Goal: Task Accomplishment & Management: Manage account settings

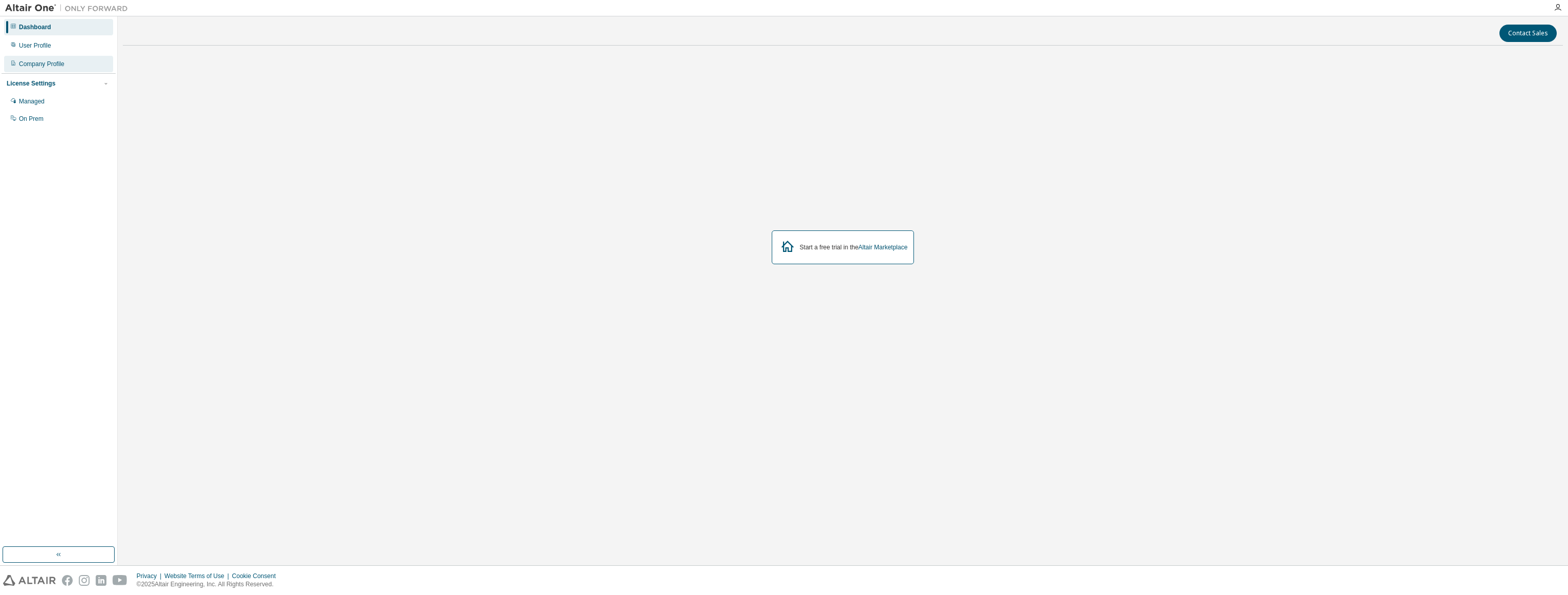
click at [74, 61] on div "Company Profile" at bounding box center [58, 64] width 109 height 17
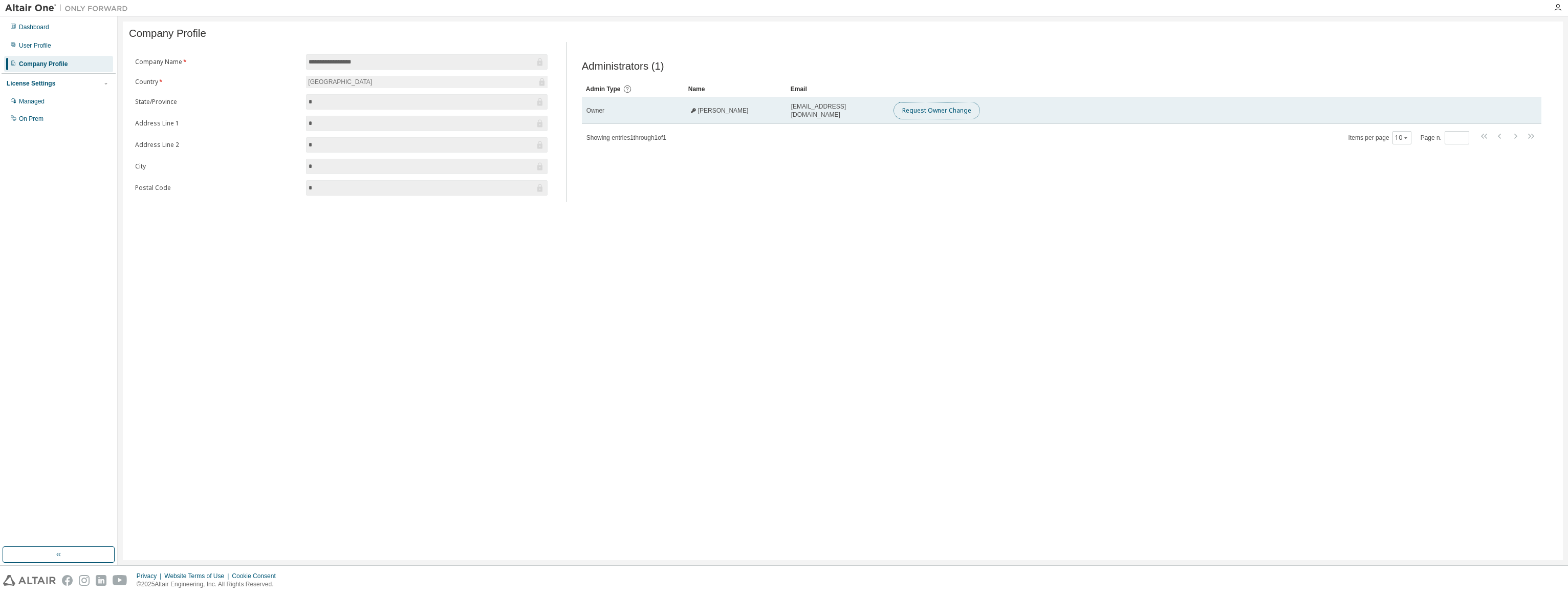
click at [921, 115] on button "Request Owner Change" at bounding box center [937, 110] width 87 height 17
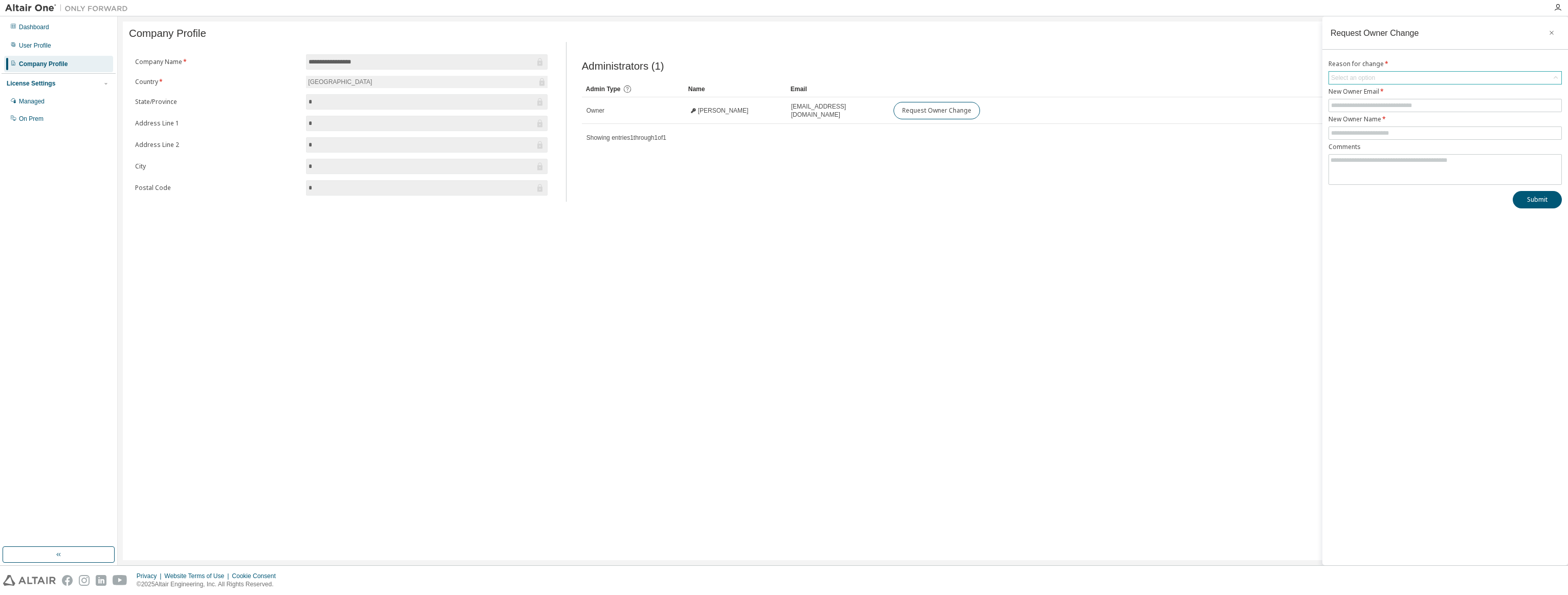
click at [1346, 77] on div "Select an option" at bounding box center [1353, 78] width 44 height 8
click at [1361, 108] on li "User has left organisation" at bounding box center [1444, 106] width 230 height 13
click at [1364, 106] on input "text" at bounding box center [1445, 106] width 228 height 8
click at [1358, 104] on input "text" at bounding box center [1445, 106] width 228 height 8
paste input "**********"
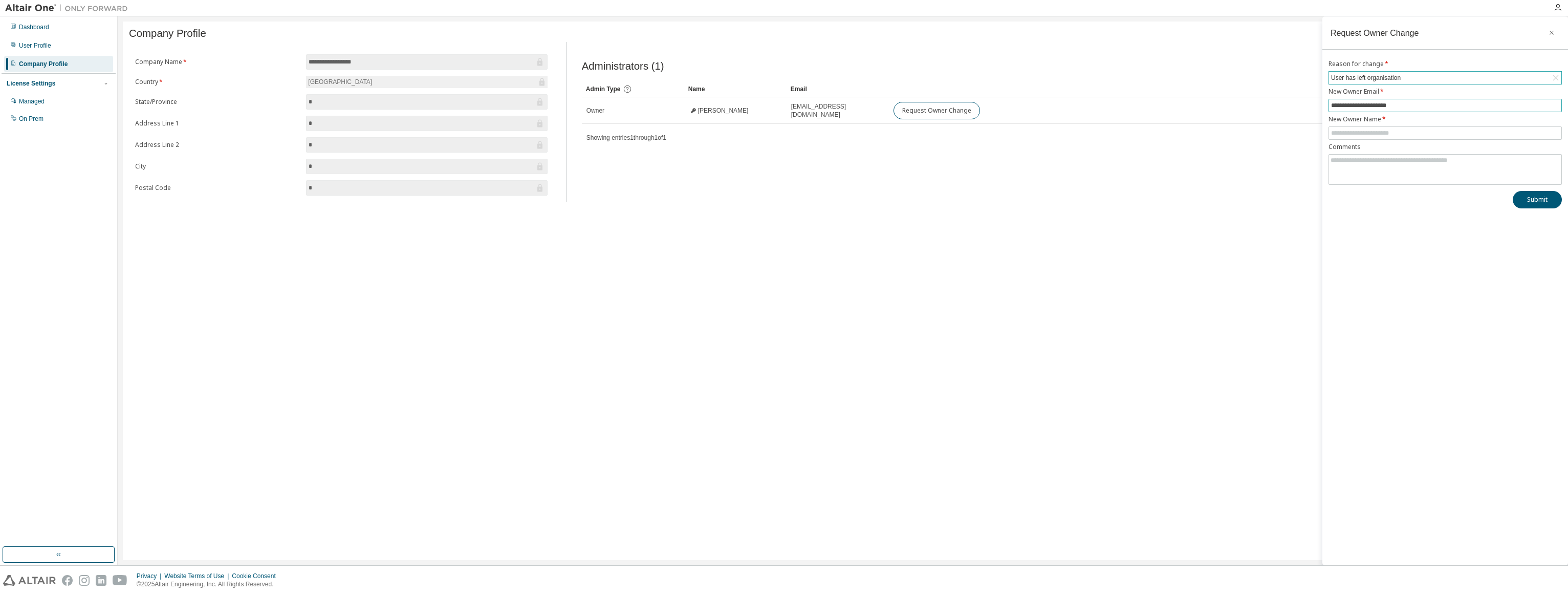
type input "**********"
click at [1377, 268] on div "**********" at bounding box center [1445, 290] width 245 height 548
click at [1402, 131] on input "text" at bounding box center [1445, 133] width 228 height 8
type input "**********"
click at [1389, 263] on div "**********" at bounding box center [1445, 290] width 245 height 548
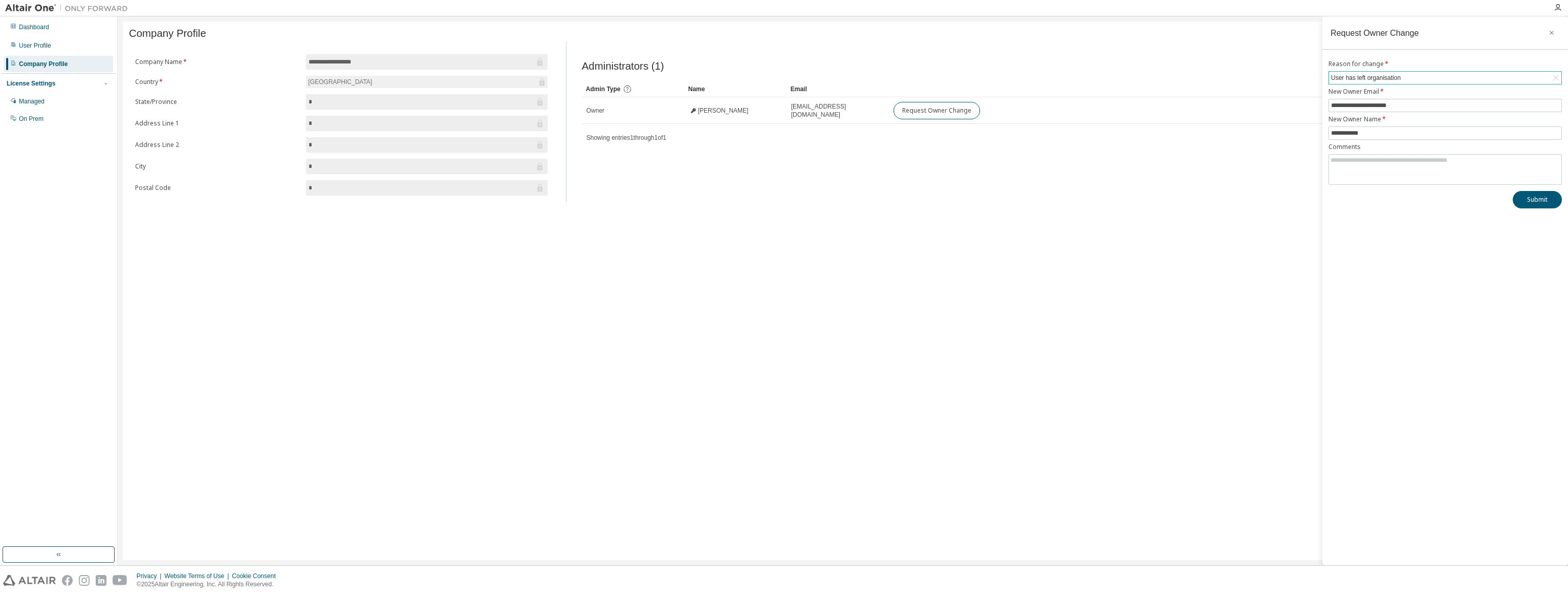
click at [1389, 263] on div "**********" at bounding box center [1445, 290] width 245 height 548
click at [1390, 136] on input "**********" at bounding box center [1445, 133] width 228 height 8
click at [1393, 206] on div "Submit" at bounding box center [1445, 199] width 234 height 17
click at [1392, 168] on textarea at bounding box center [1445, 168] width 232 height 27
type textarea "**********"
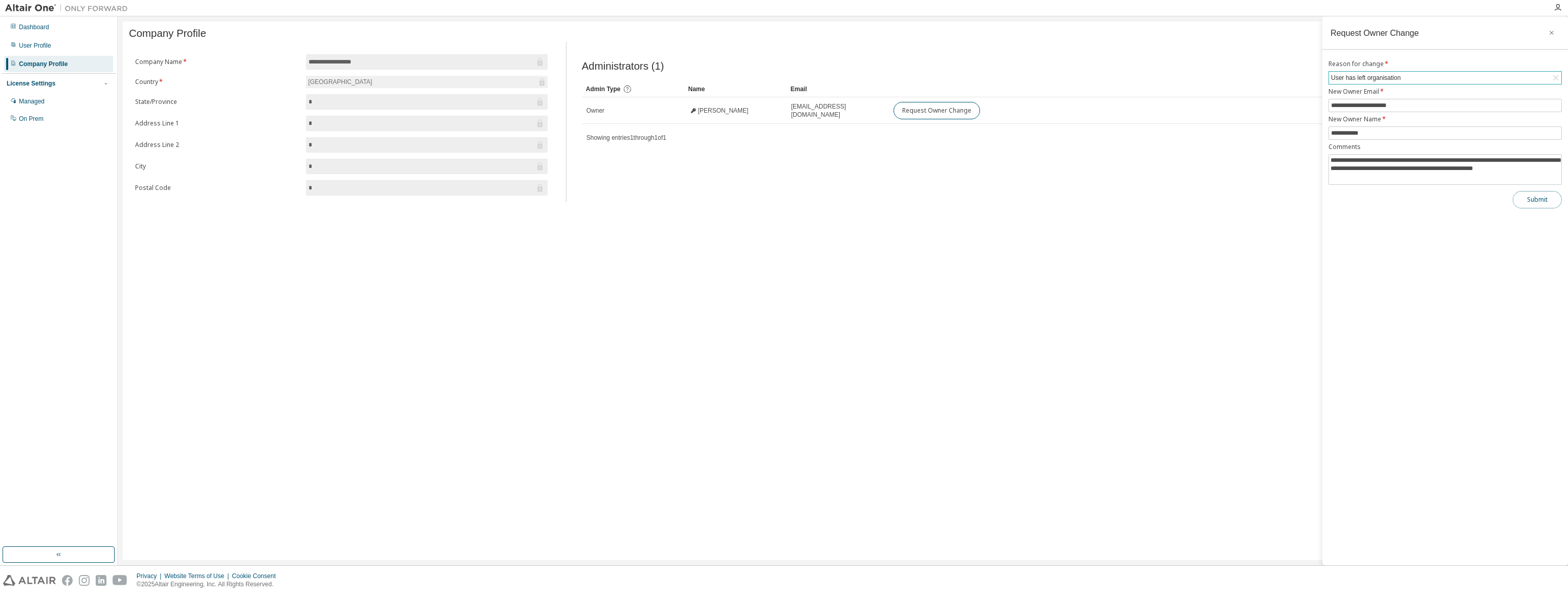
click at [1541, 201] on button "Submit" at bounding box center [1536, 199] width 49 height 17
click at [285, 466] on div "**********" at bounding box center [843, 290] width 1440 height 538
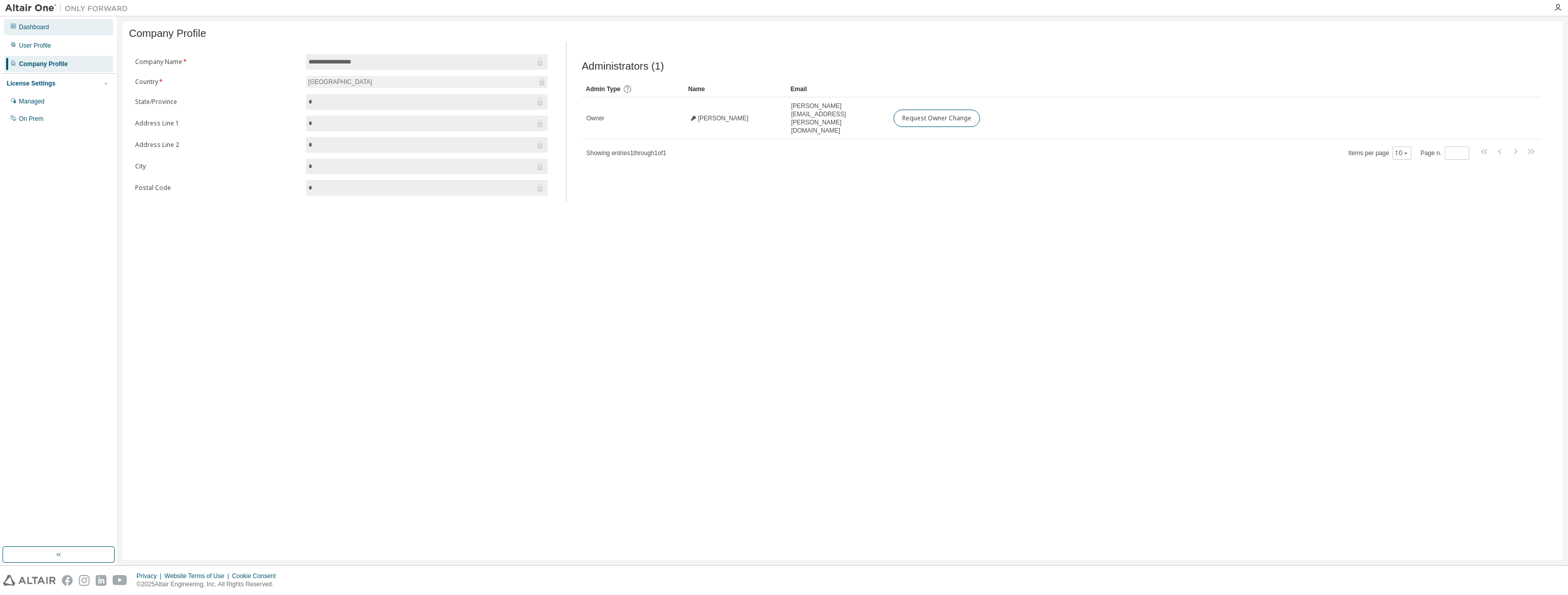
click at [67, 23] on div "Dashboard" at bounding box center [58, 27] width 109 height 17
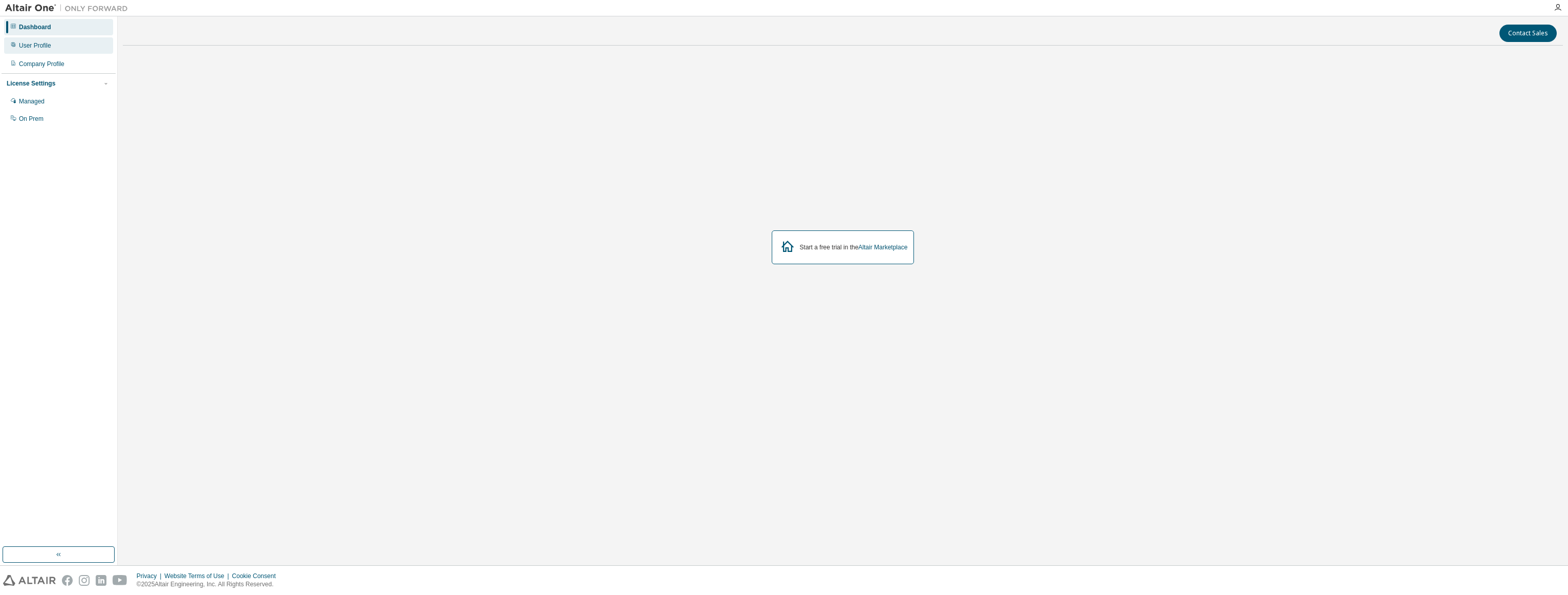
click at [57, 45] on div "User Profile" at bounding box center [58, 46] width 109 height 17
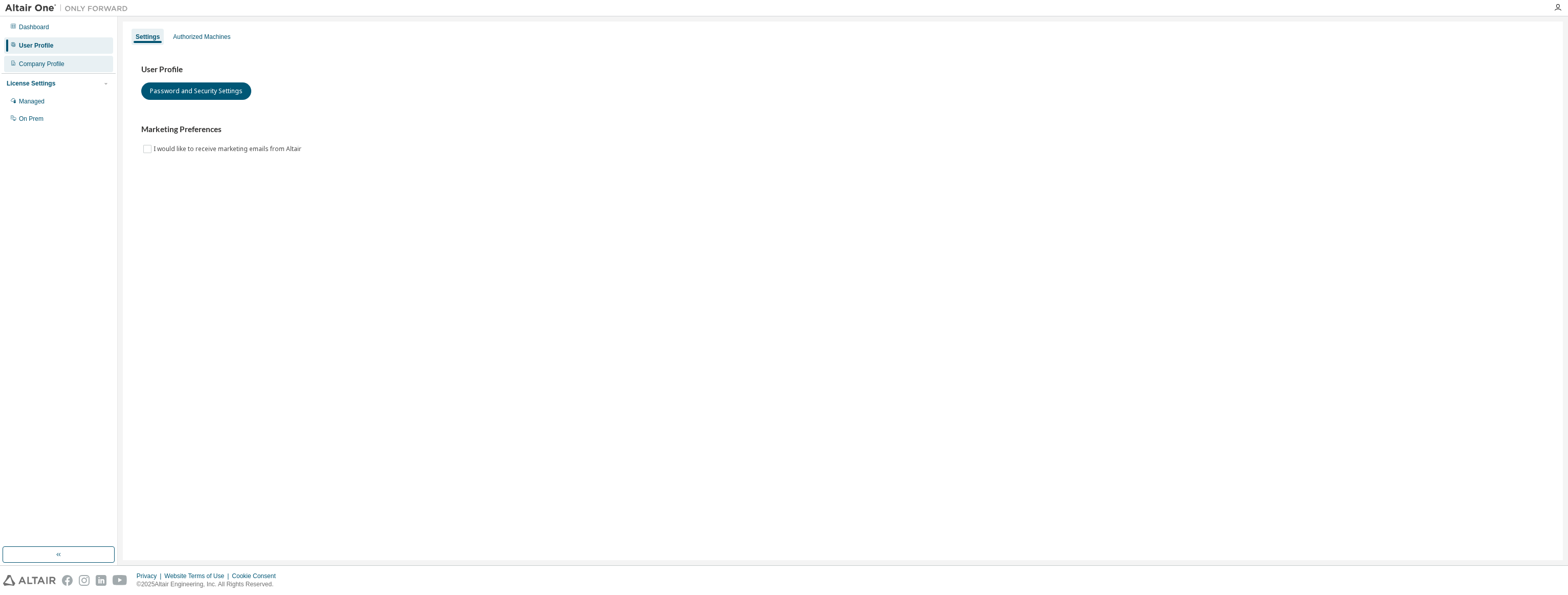
click at [57, 62] on div "Company Profile" at bounding box center [42, 64] width 46 height 8
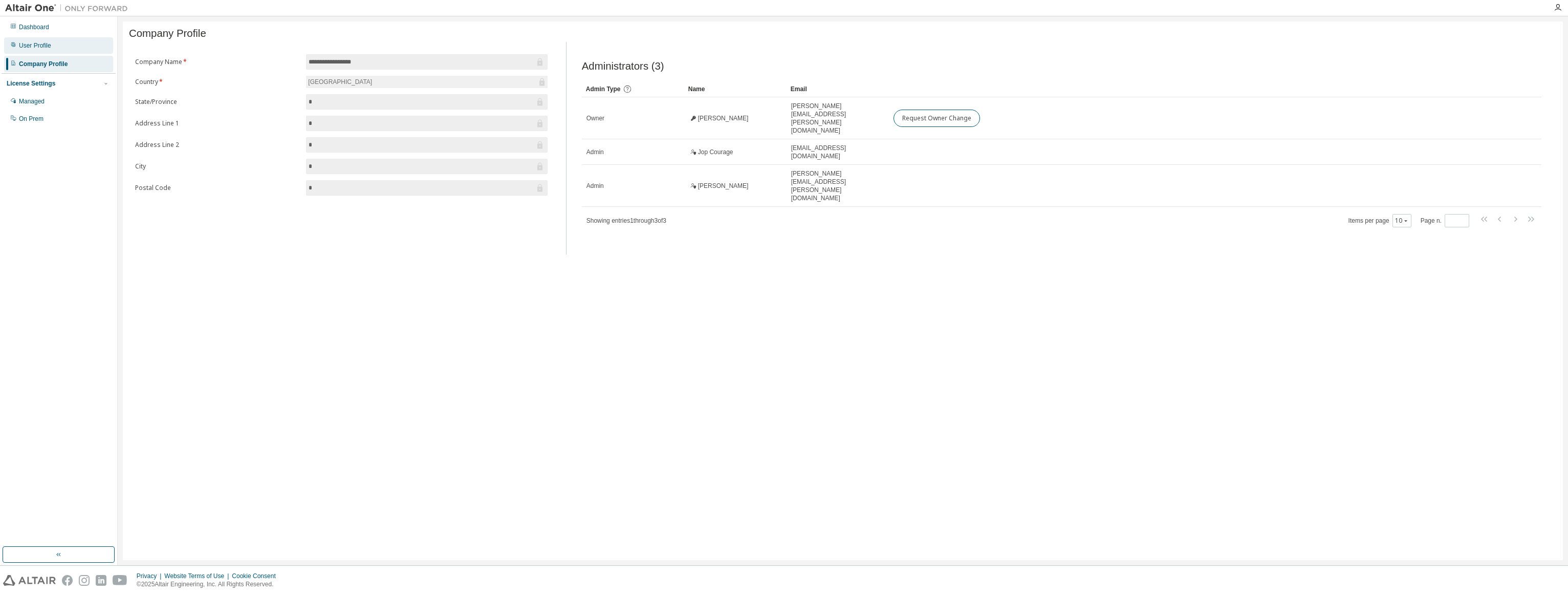
click at [59, 47] on div "User Profile" at bounding box center [58, 46] width 109 height 17
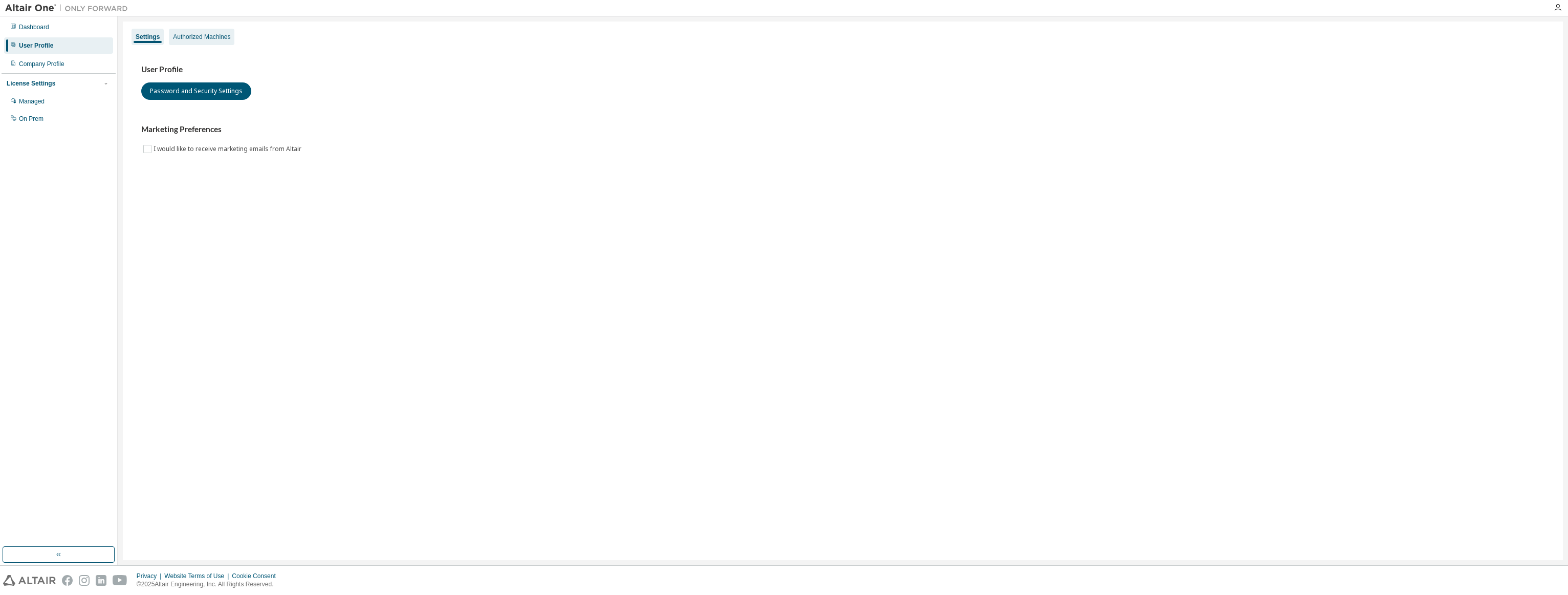
click at [200, 37] on div "Authorized Machines" at bounding box center [201, 37] width 57 height 8
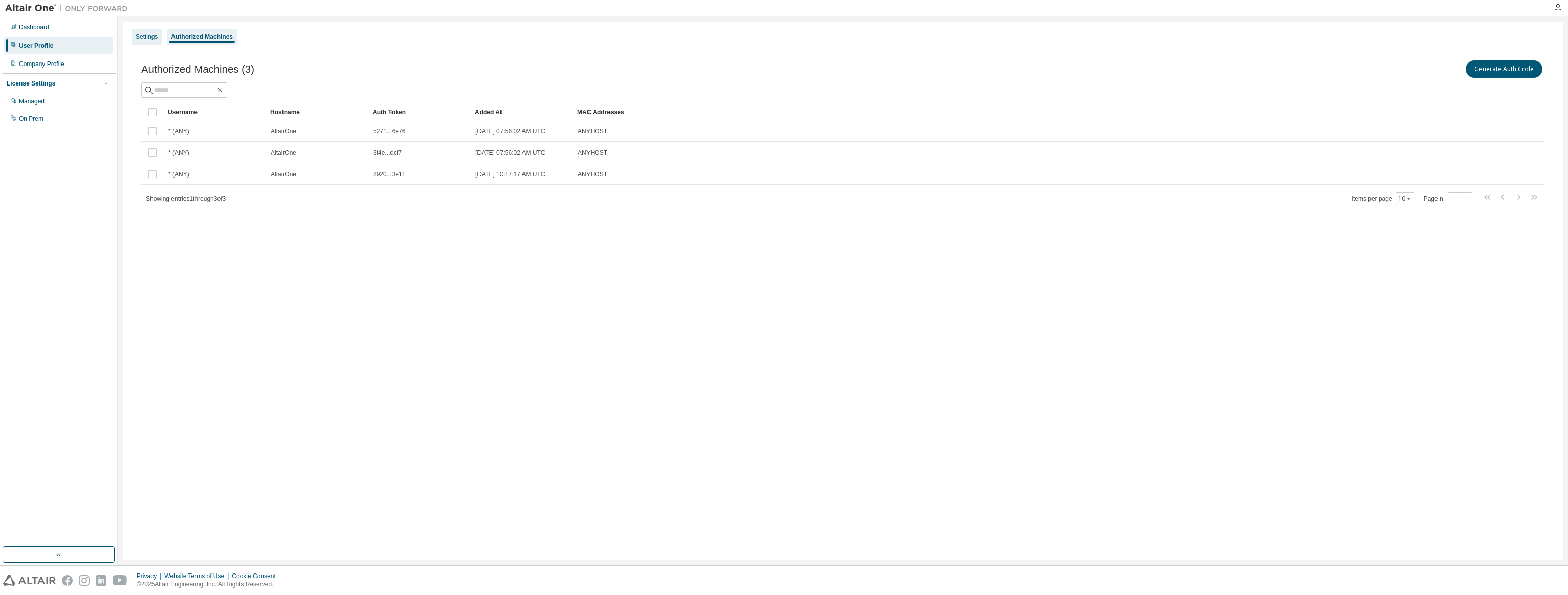
click at [136, 37] on div "Settings" at bounding box center [146, 37] width 22 height 8
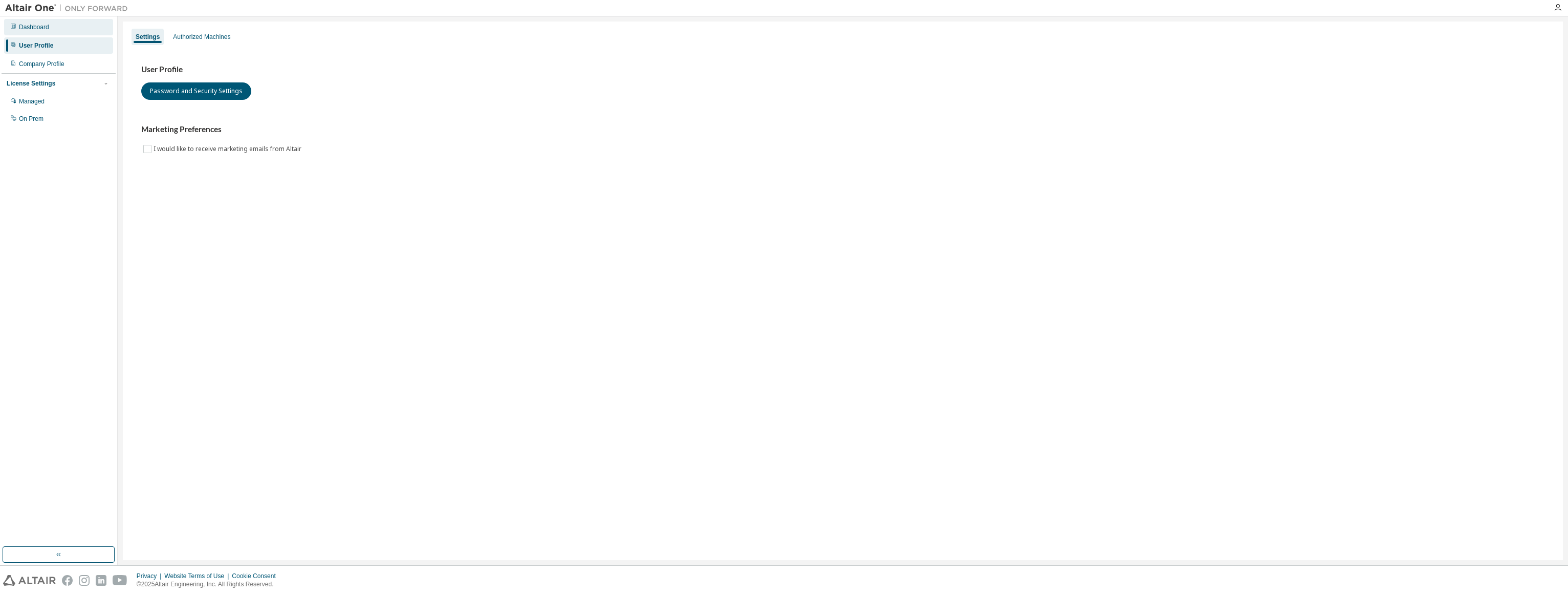
click at [53, 32] on div "Dashboard" at bounding box center [58, 27] width 109 height 17
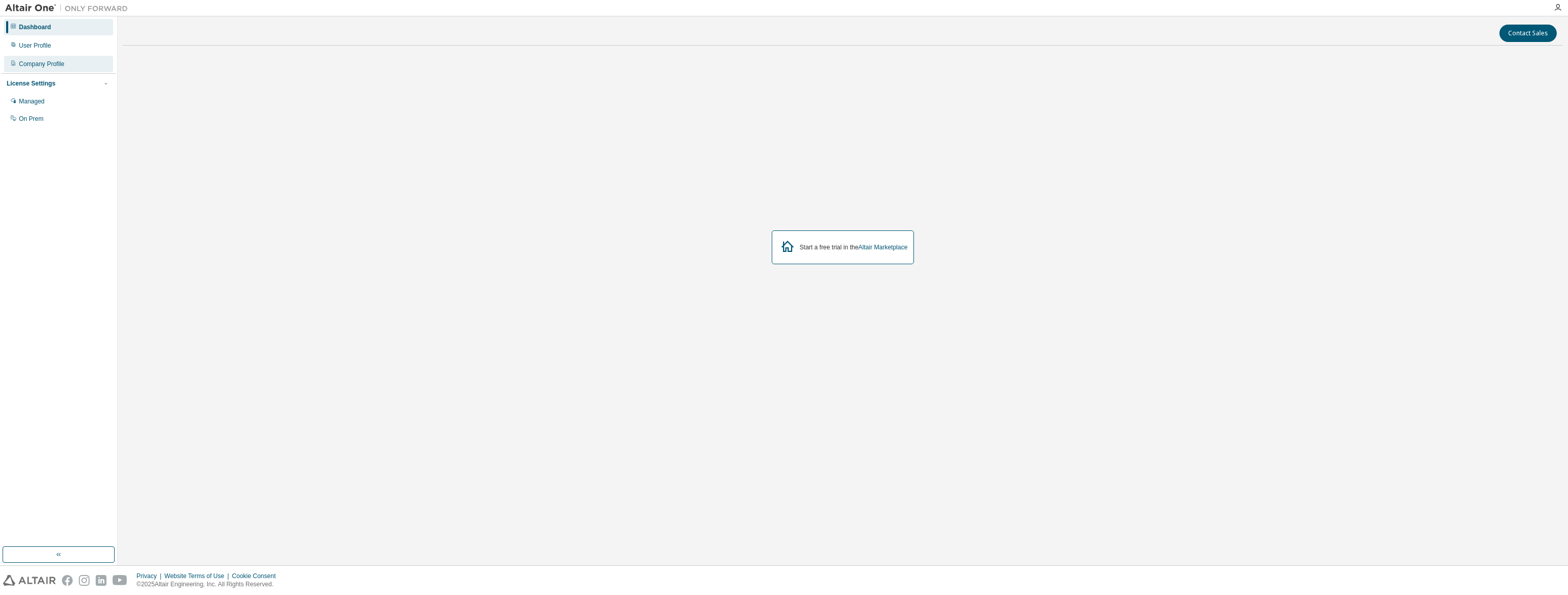
click at [48, 62] on div "Company Profile" at bounding box center [42, 64] width 46 height 8
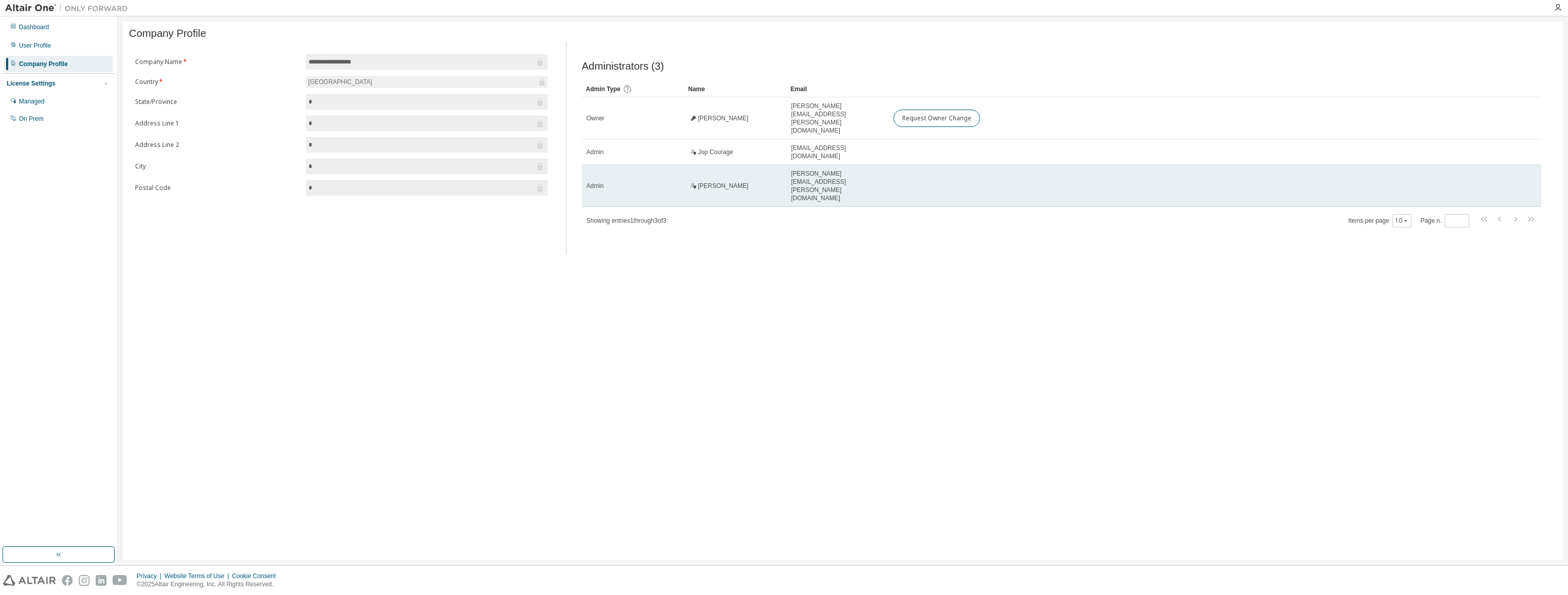
click at [717, 181] on span "Fabian Beinhoff" at bounding box center [723, 186] width 51 height 8
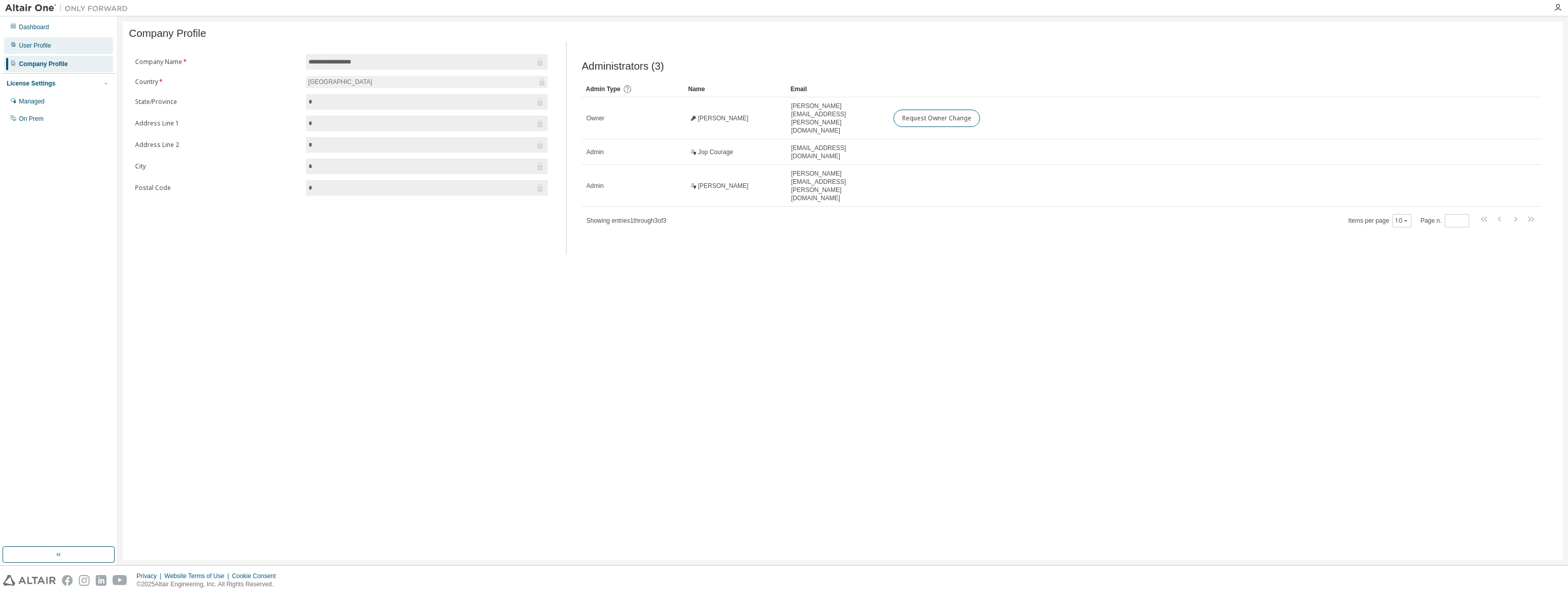
click at [66, 42] on div "User Profile" at bounding box center [58, 46] width 109 height 17
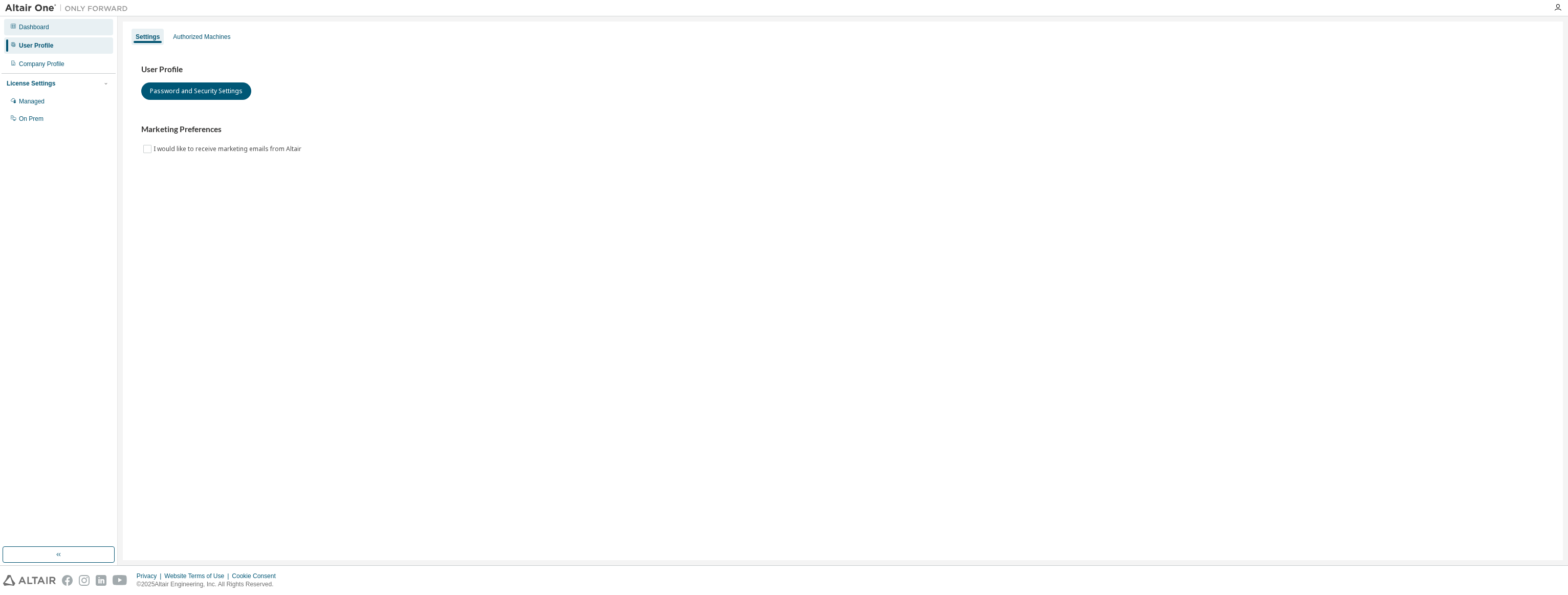
click at [70, 25] on div "Dashboard" at bounding box center [58, 27] width 109 height 17
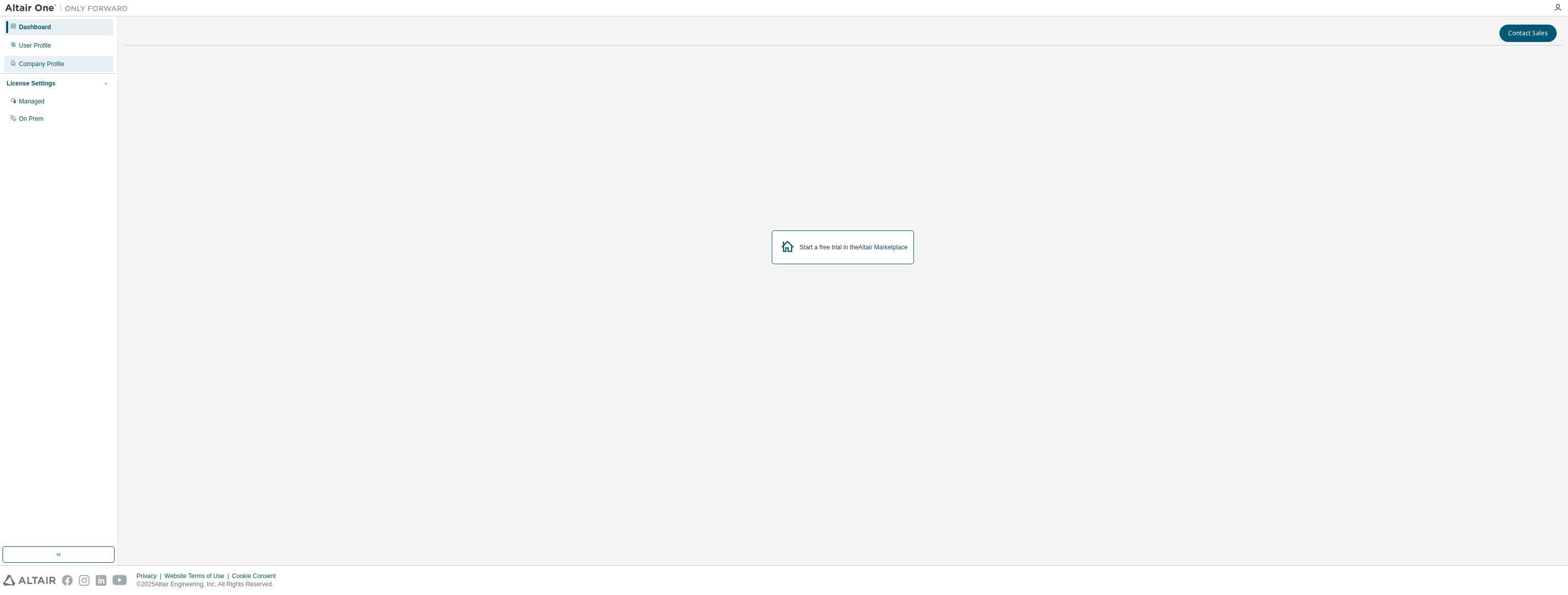
click at [67, 56] on div "Company Profile" at bounding box center [58, 64] width 109 height 17
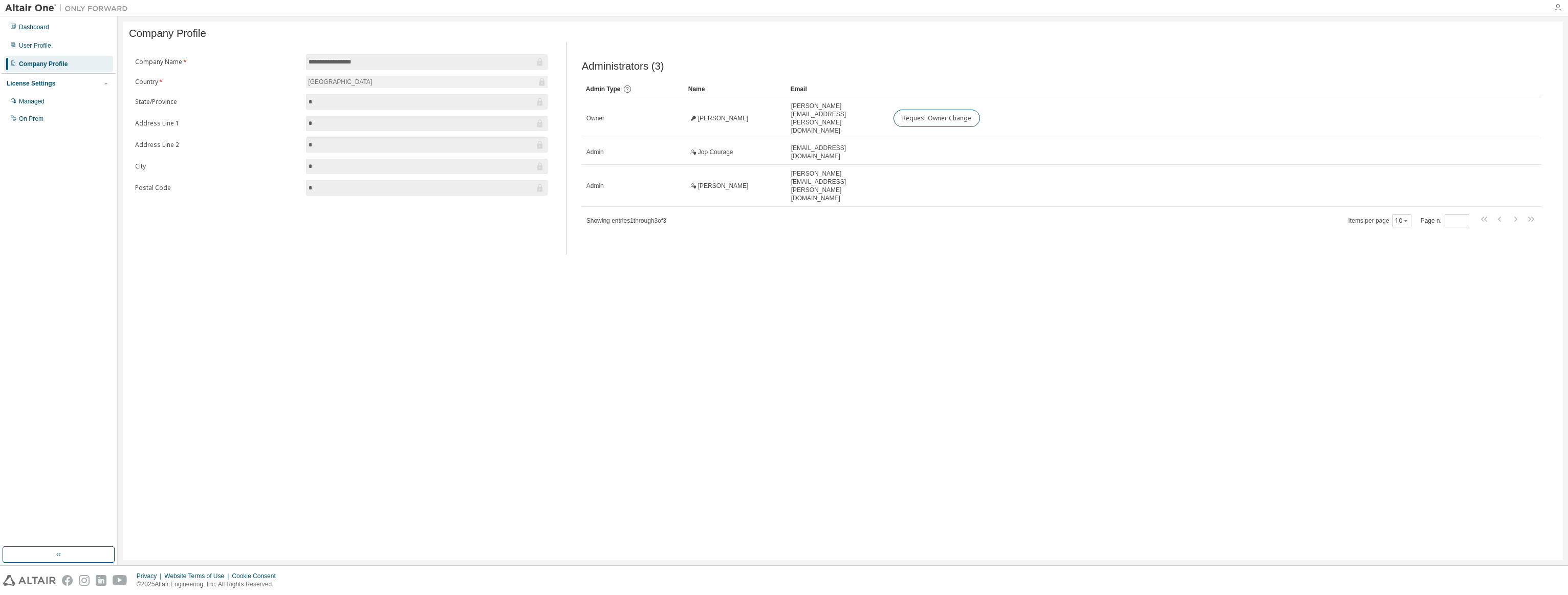
click at [1559, 6] on icon "button" at bounding box center [1558, 7] width 8 height 8
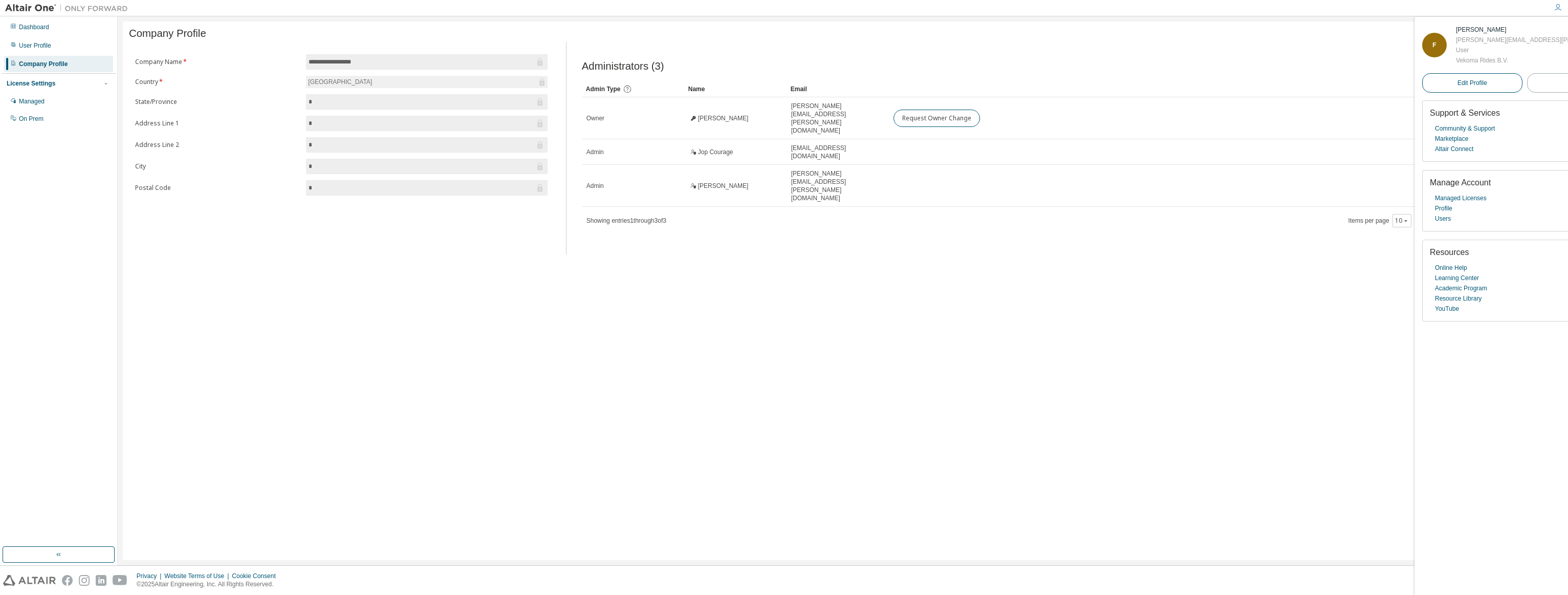
click at [1457, 85] on span "Edit Profile" at bounding box center [1472, 83] width 30 height 8
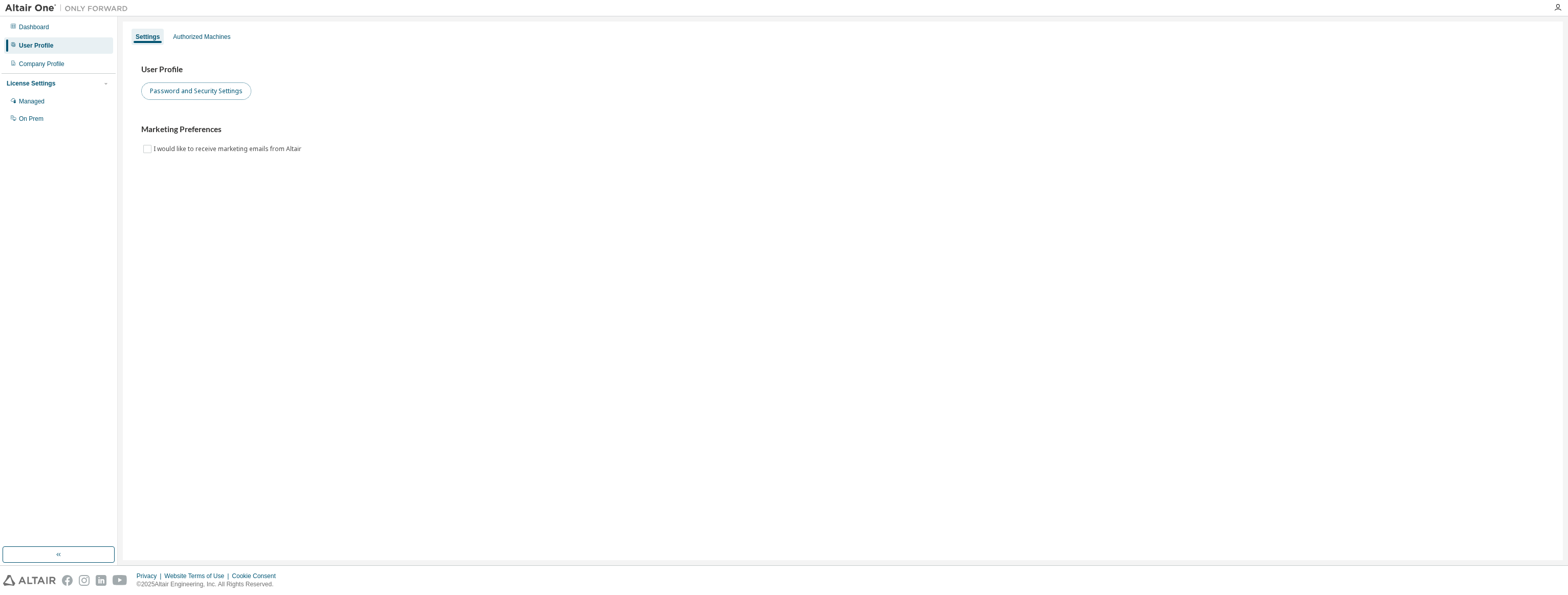
click at [192, 95] on button "Password and Security Settings" at bounding box center [196, 91] width 110 height 17
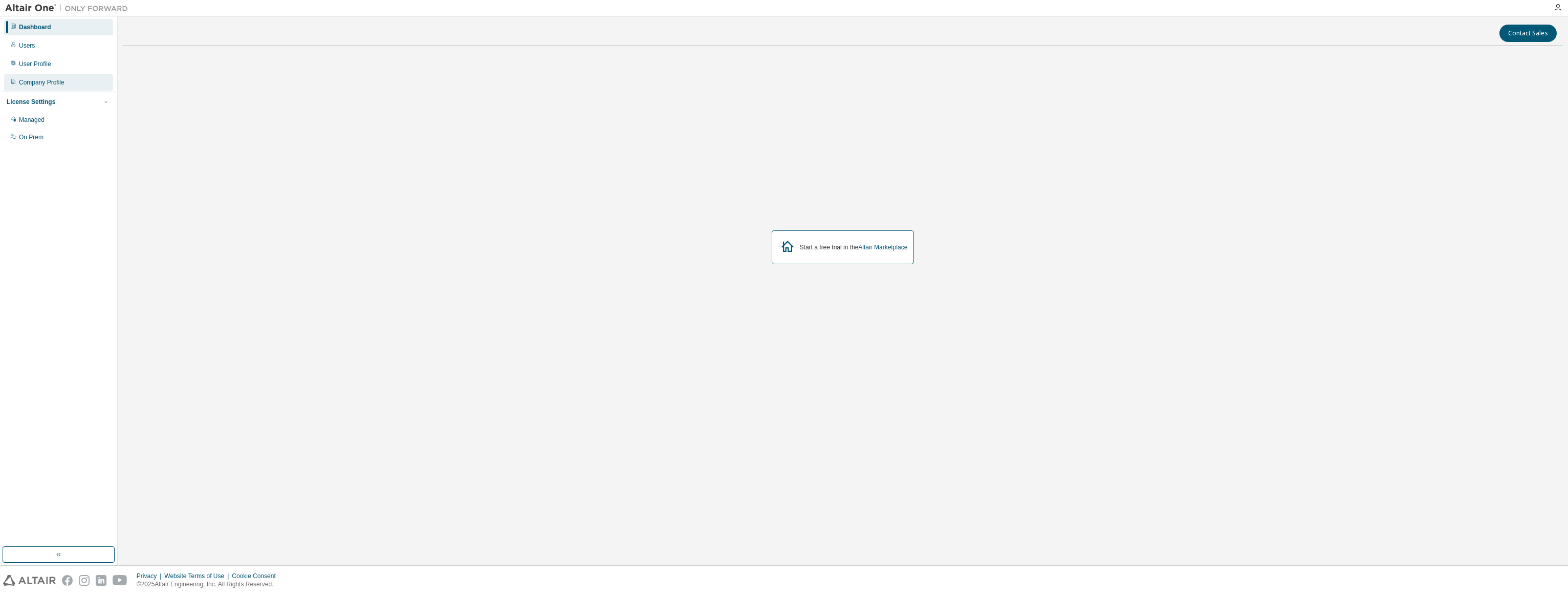
click at [33, 76] on div "Company Profile" at bounding box center [58, 82] width 109 height 17
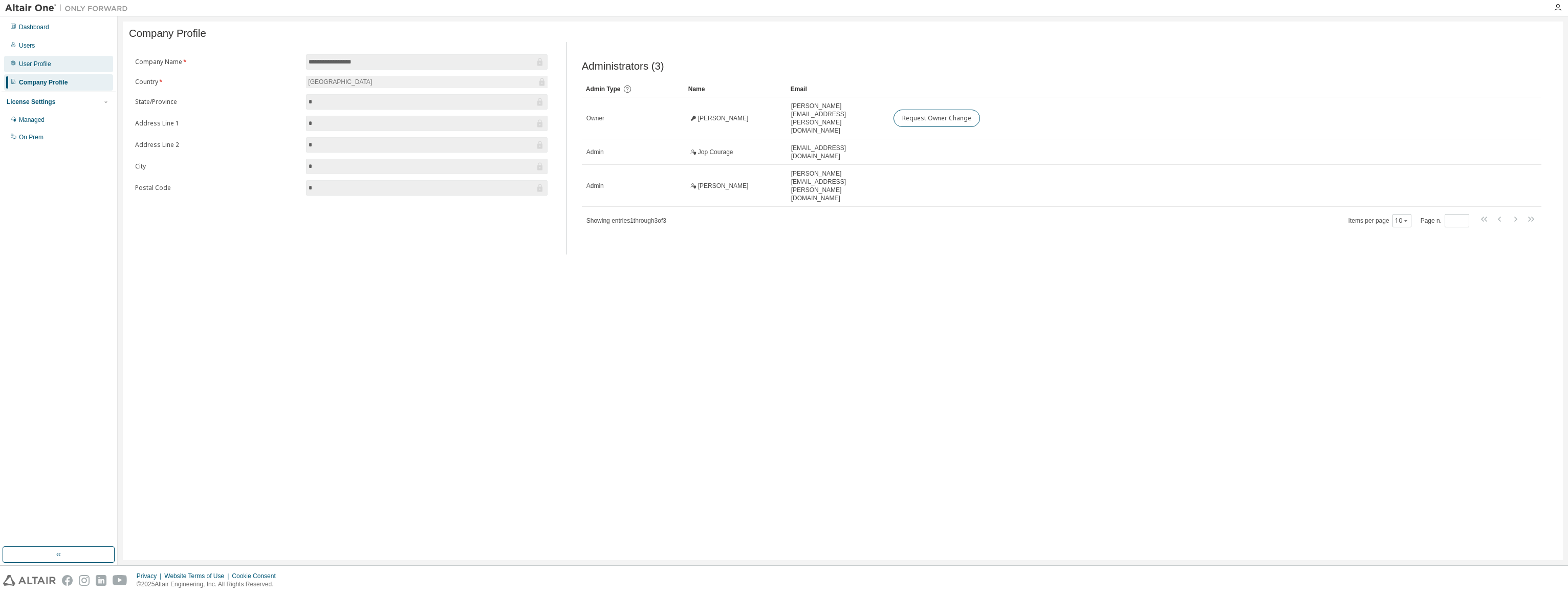
click at [52, 67] on div "User Profile" at bounding box center [58, 64] width 109 height 17
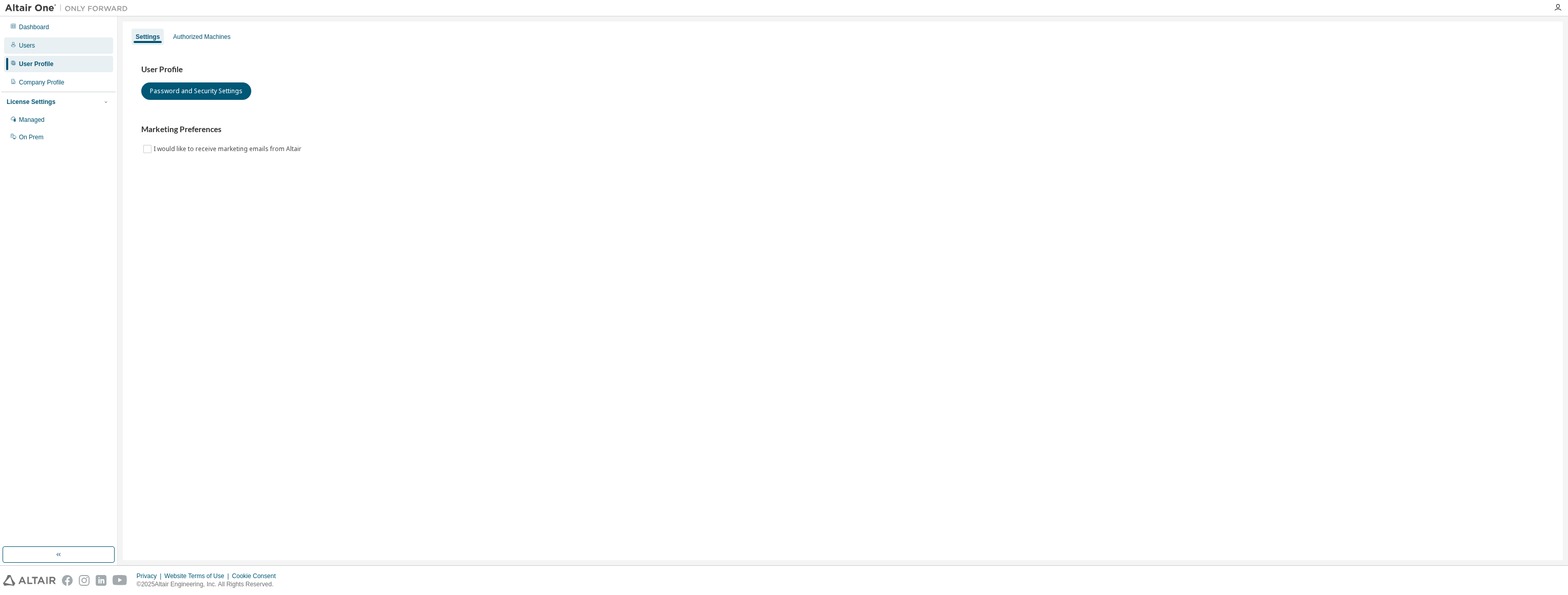
click at [50, 48] on div "Users" at bounding box center [58, 46] width 109 height 17
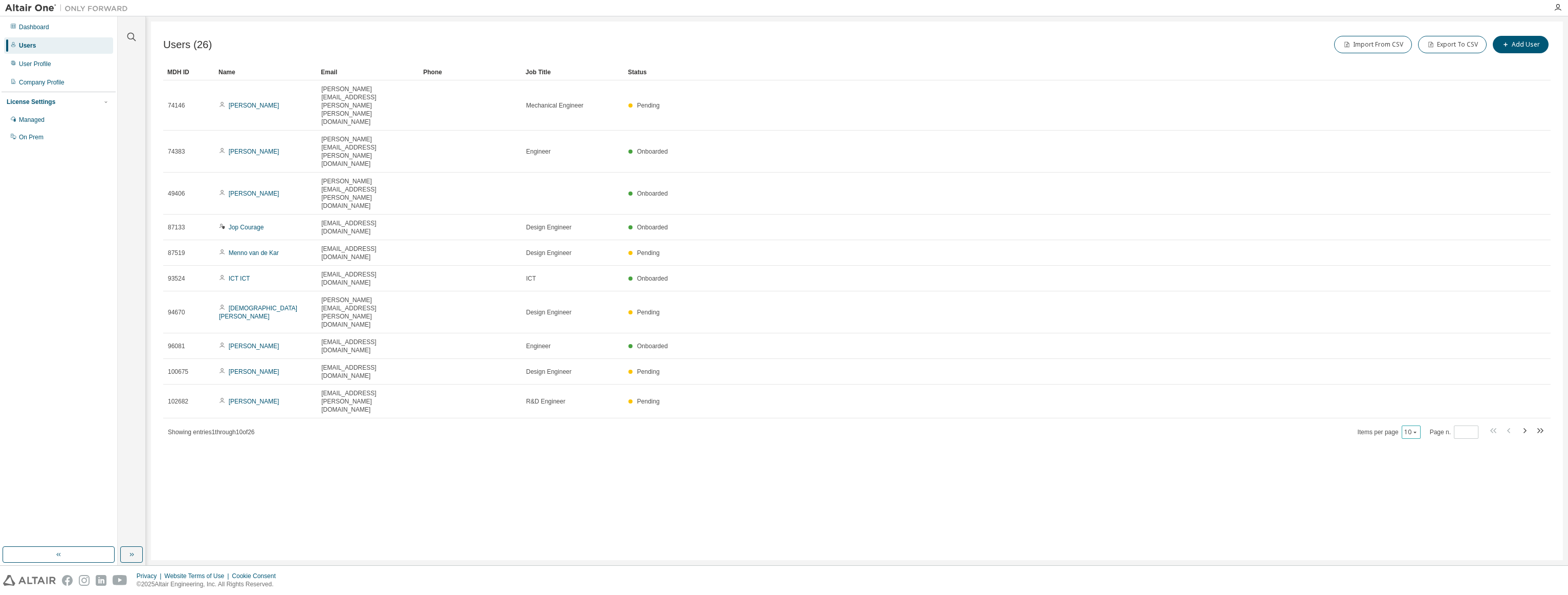
click at [1418, 429] on icon "button" at bounding box center [1414, 431] width 6 height 6
click at [1425, 303] on div "30" at bounding box center [1444, 305] width 82 height 12
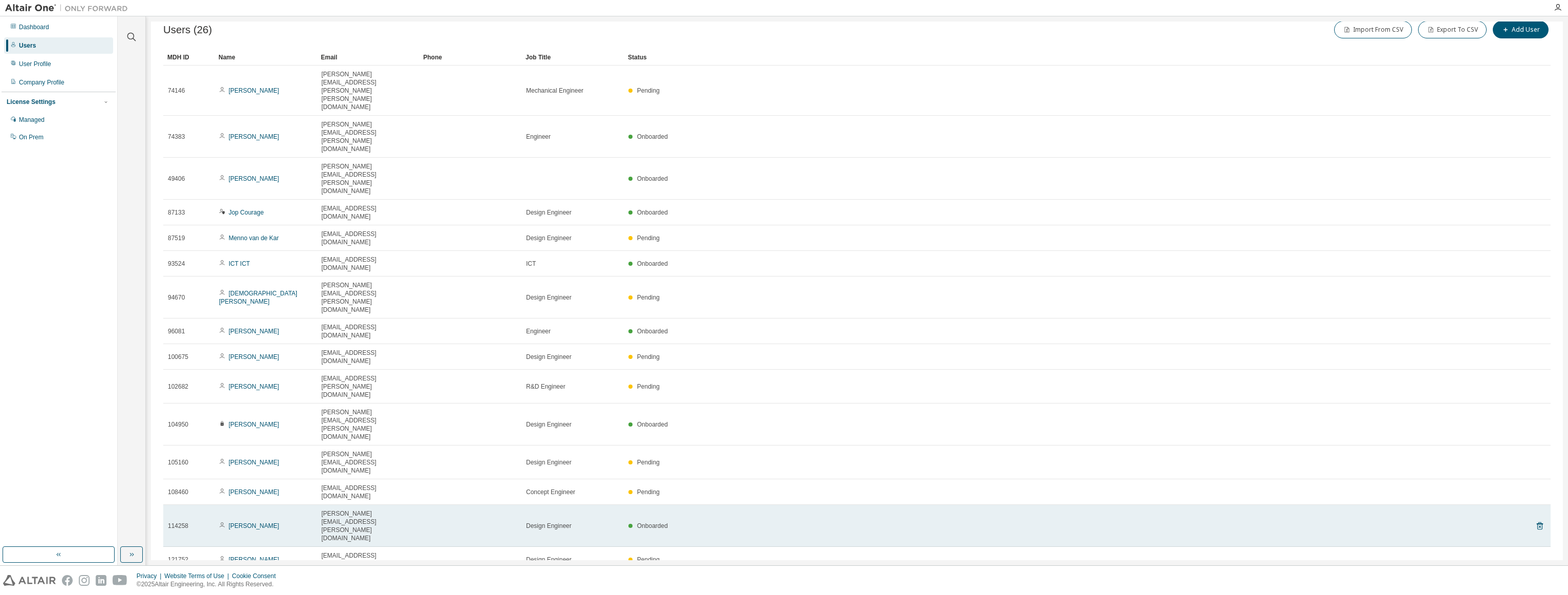
scroll to position [19, 0]
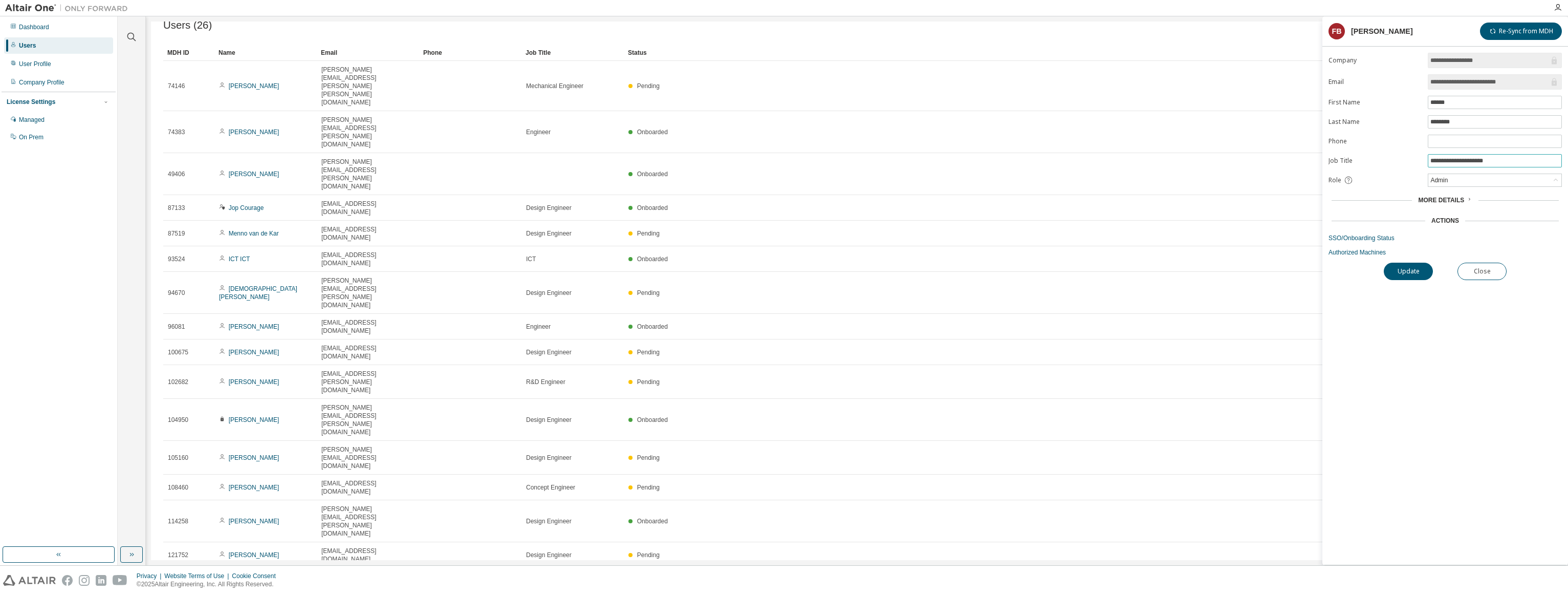
click at [1453, 161] on input "**********" at bounding box center [1494, 161] width 129 height 8
drag, startPoint x: 1498, startPoint y: 159, endPoint x: 1424, endPoint y: 156, distance: 74.1
click at [1424, 156] on form "**********" at bounding box center [1445, 154] width 234 height 204
type input "**********"
click at [1409, 270] on button "Update" at bounding box center [1407, 271] width 49 height 17
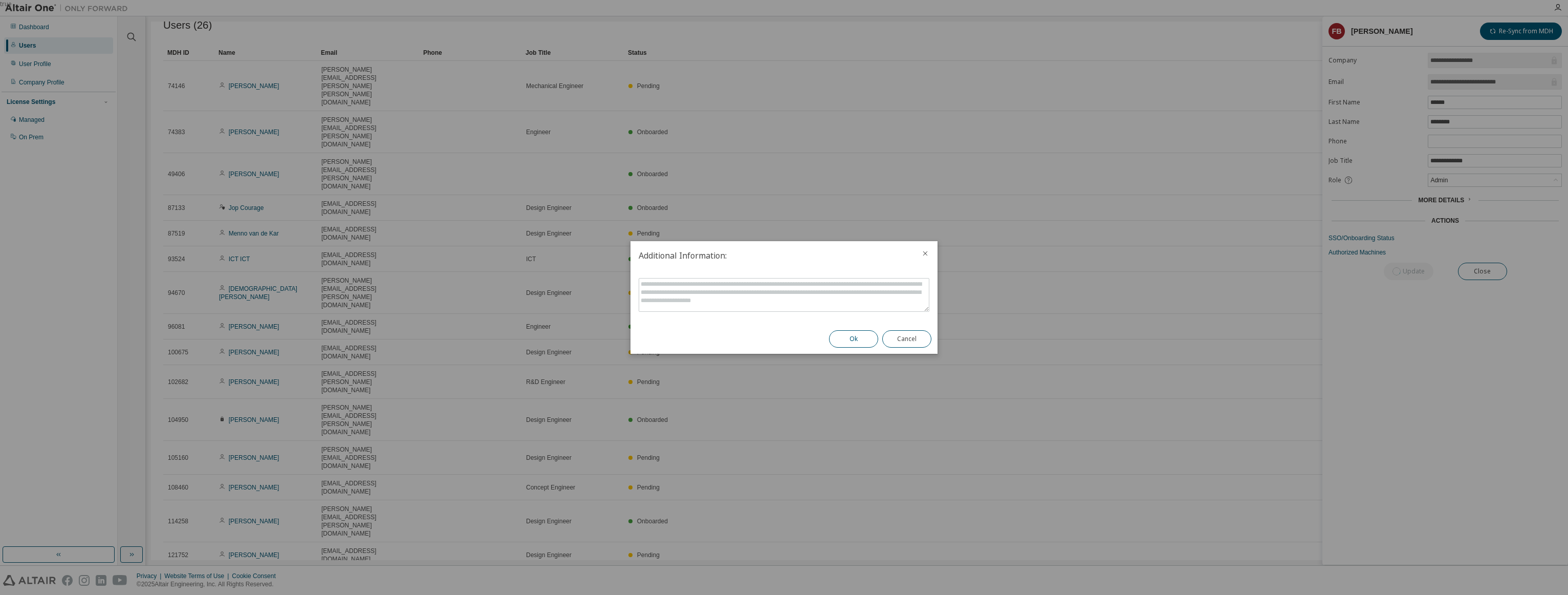
click at [838, 338] on button "Ok" at bounding box center [853, 339] width 49 height 17
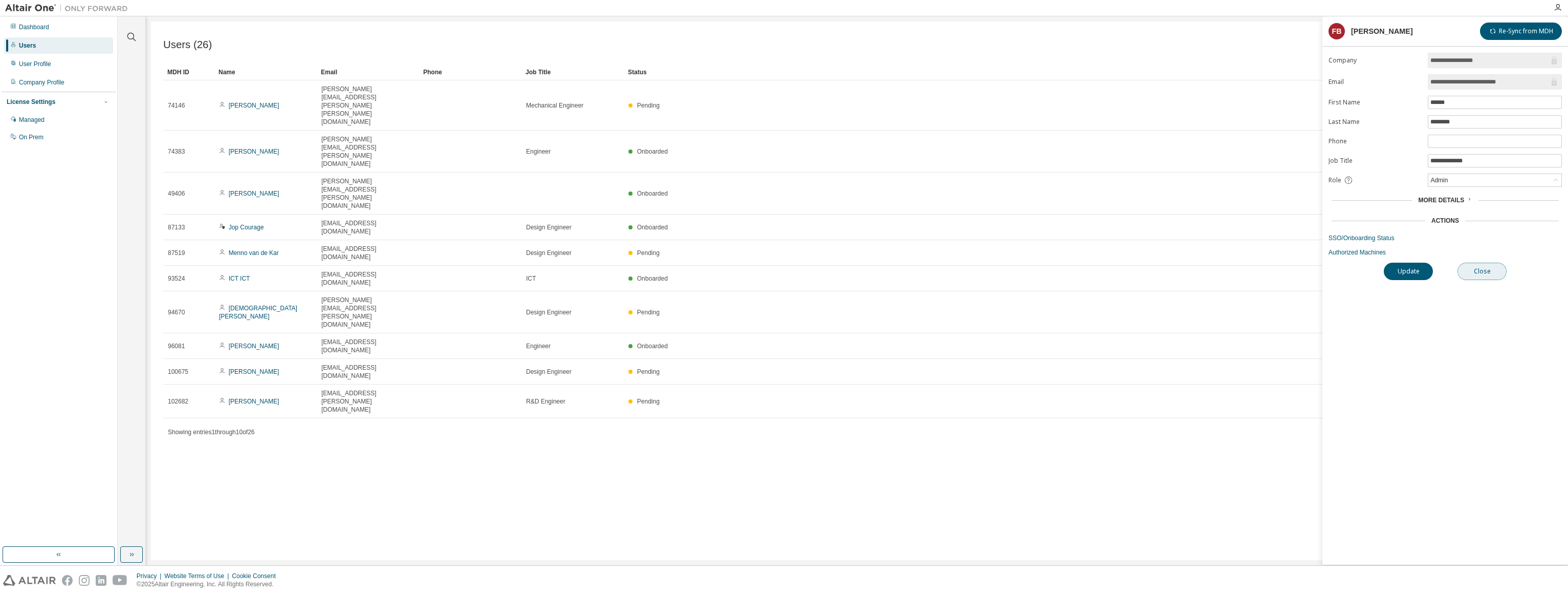
click at [1491, 275] on button "Close" at bounding box center [1481, 271] width 49 height 17
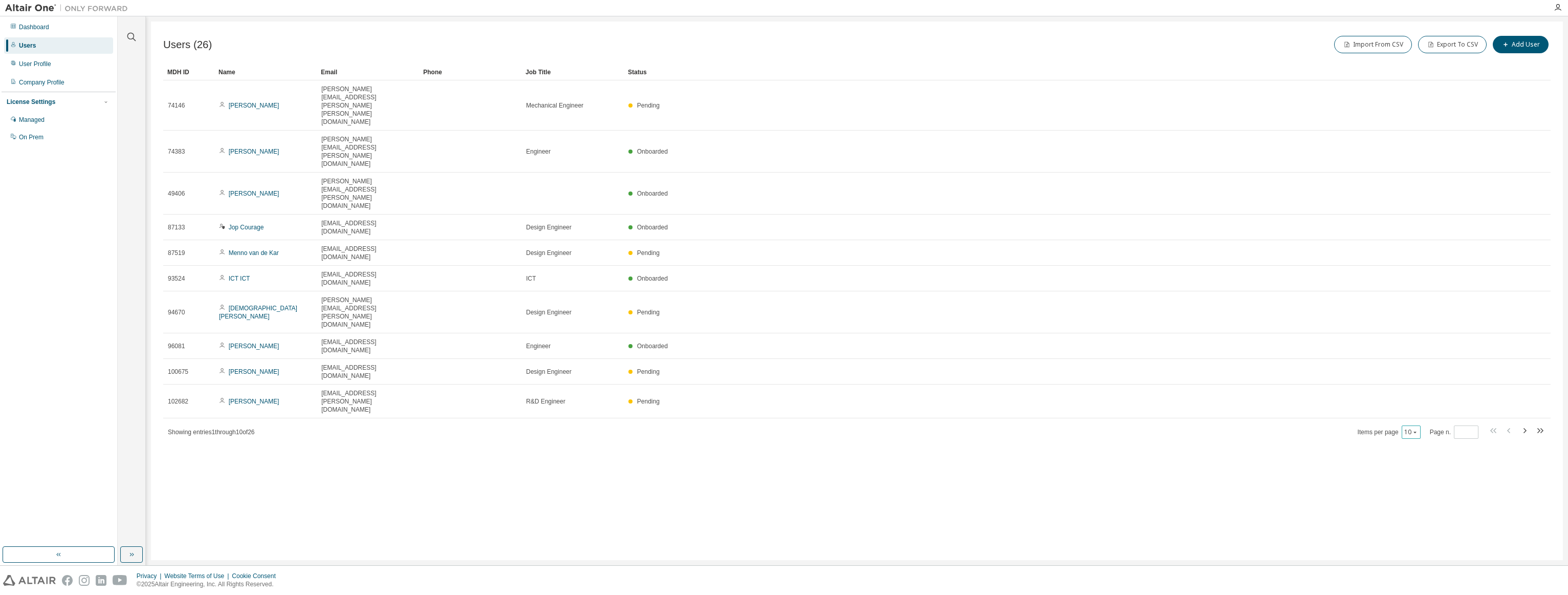
click at [1417, 425] on div "10" at bounding box center [1411, 432] width 19 height 13
click at [1410, 428] on button "10" at bounding box center [1411, 432] width 14 height 8
click at [1414, 305] on div "30" at bounding box center [1444, 305] width 82 height 12
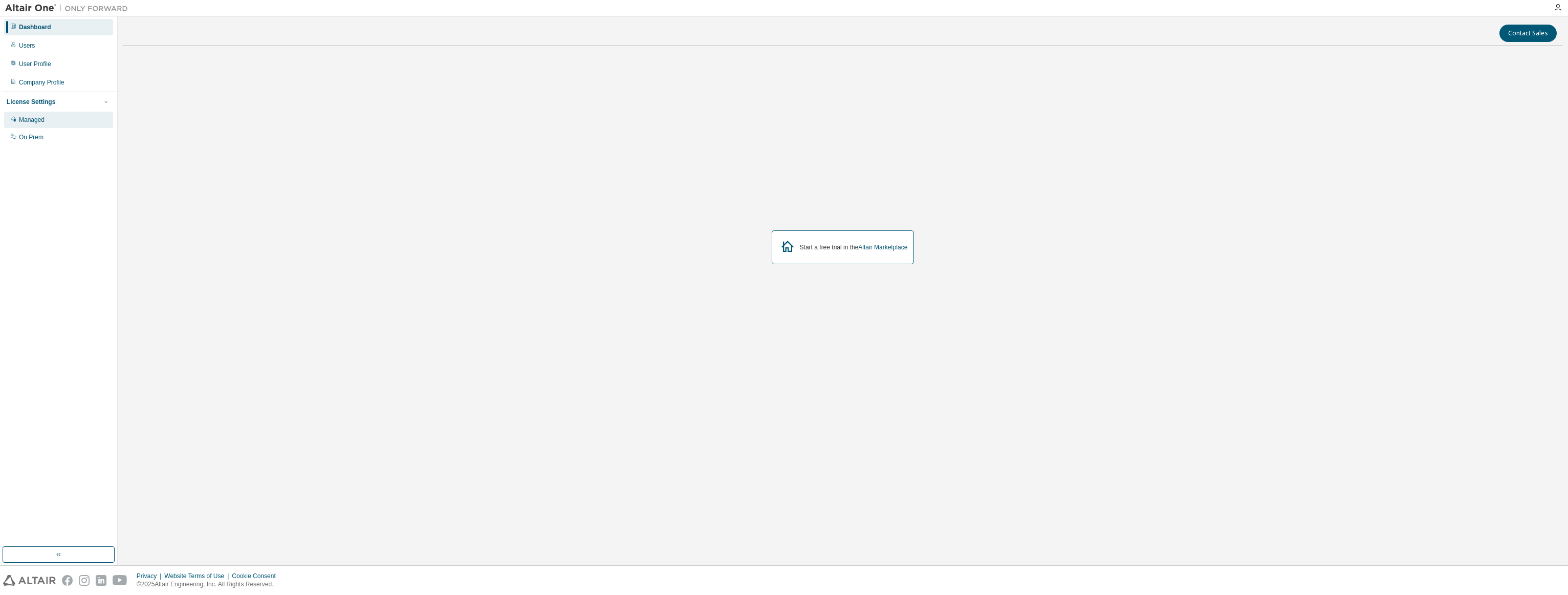
click at [70, 117] on div "Managed" at bounding box center [58, 120] width 109 height 17
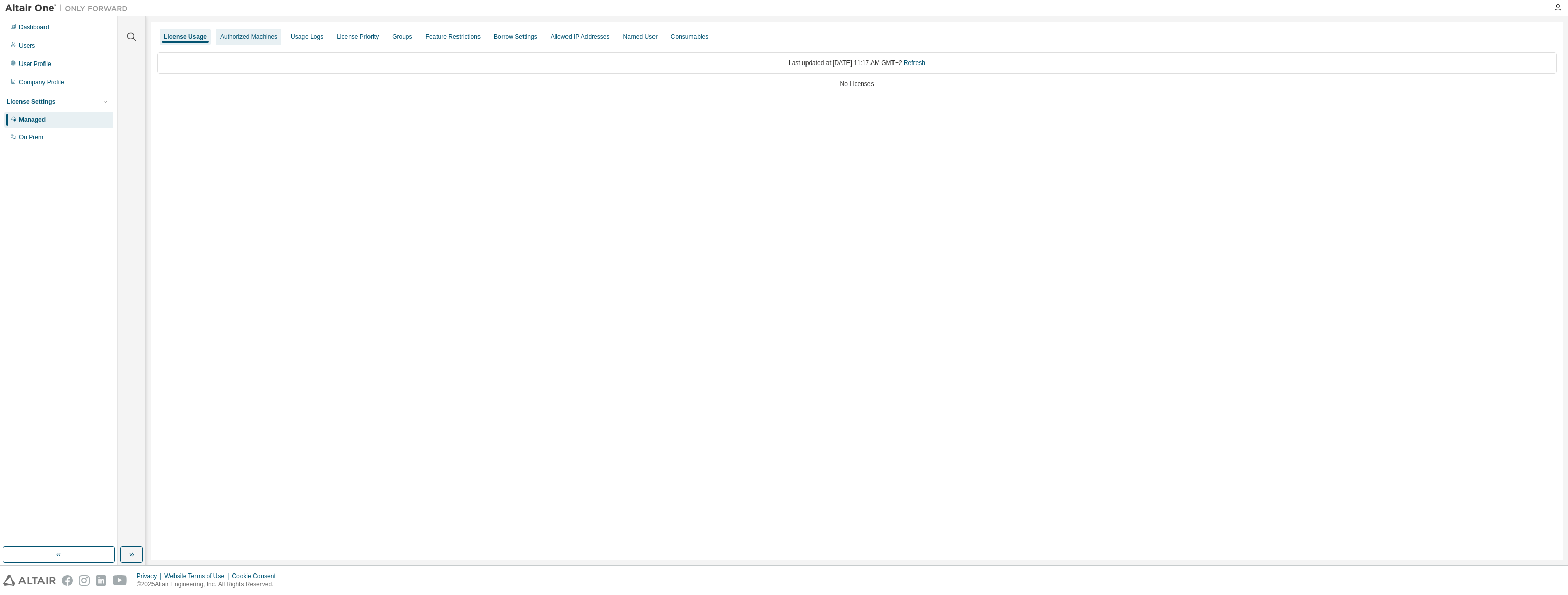
click at [242, 40] on div "Authorized Machines" at bounding box center [249, 37] width 57 height 8
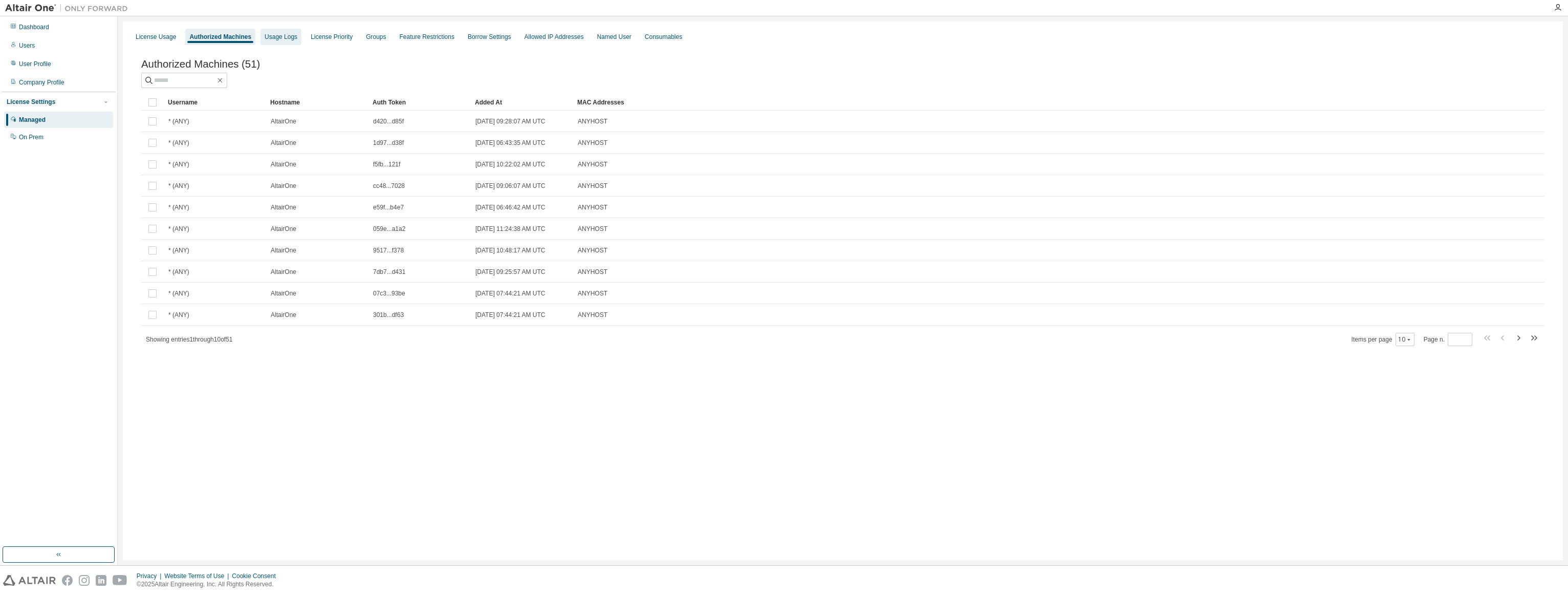
click at [270, 37] on div "Usage Logs" at bounding box center [280, 37] width 32 height 8
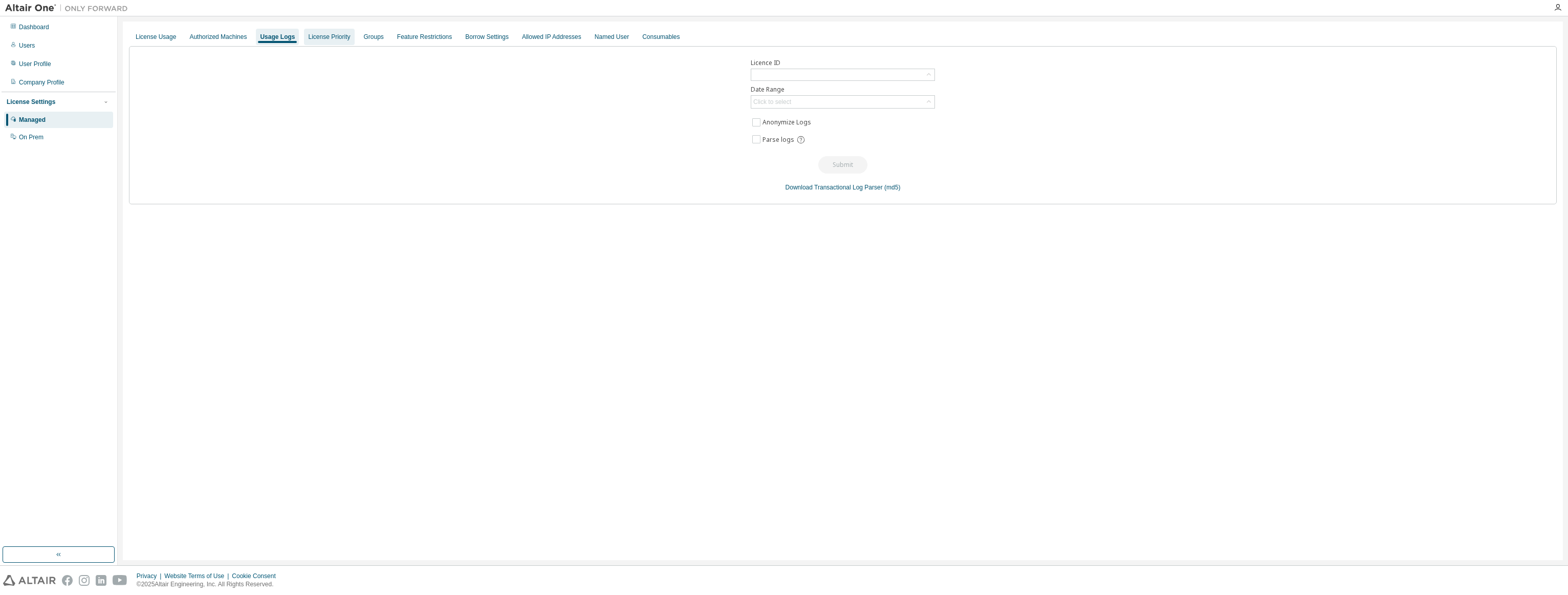
click at [312, 38] on div "License Priority" at bounding box center [329, 37] width 42 height 8
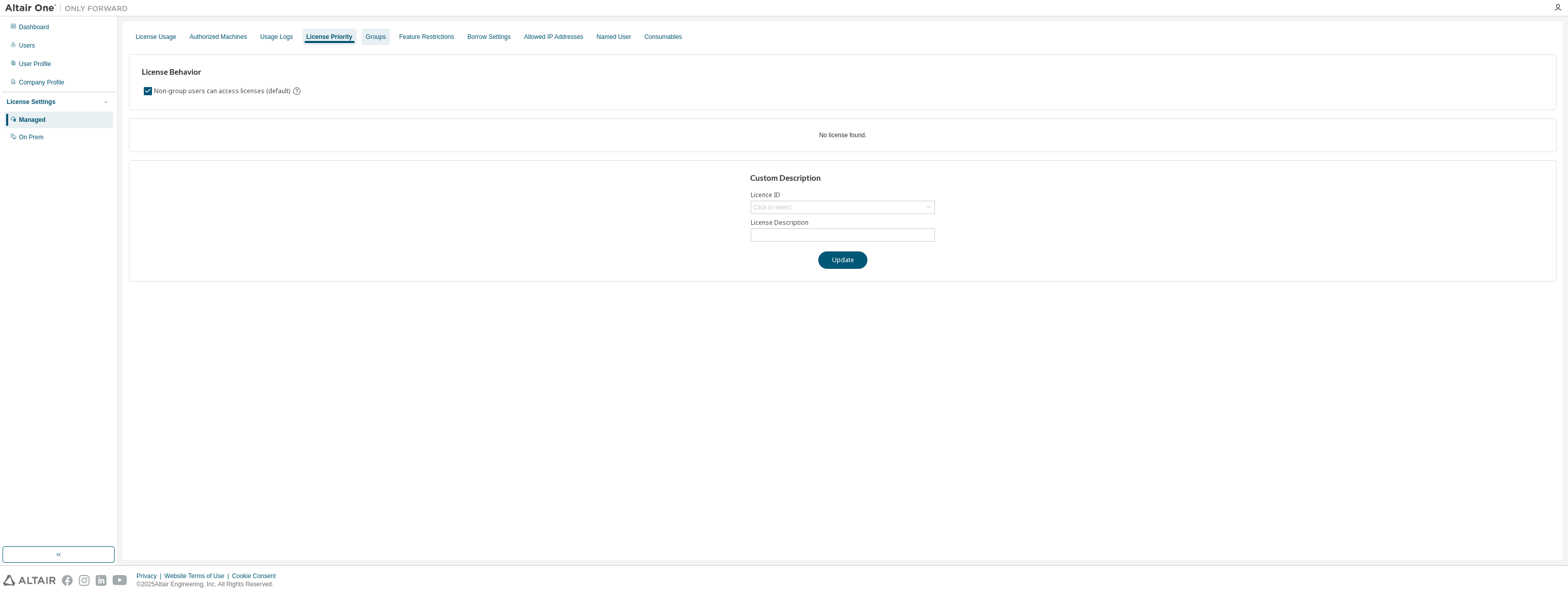
click at [362, 42] on div "Groups" at bounding box center [376, 37] width 28 height 17
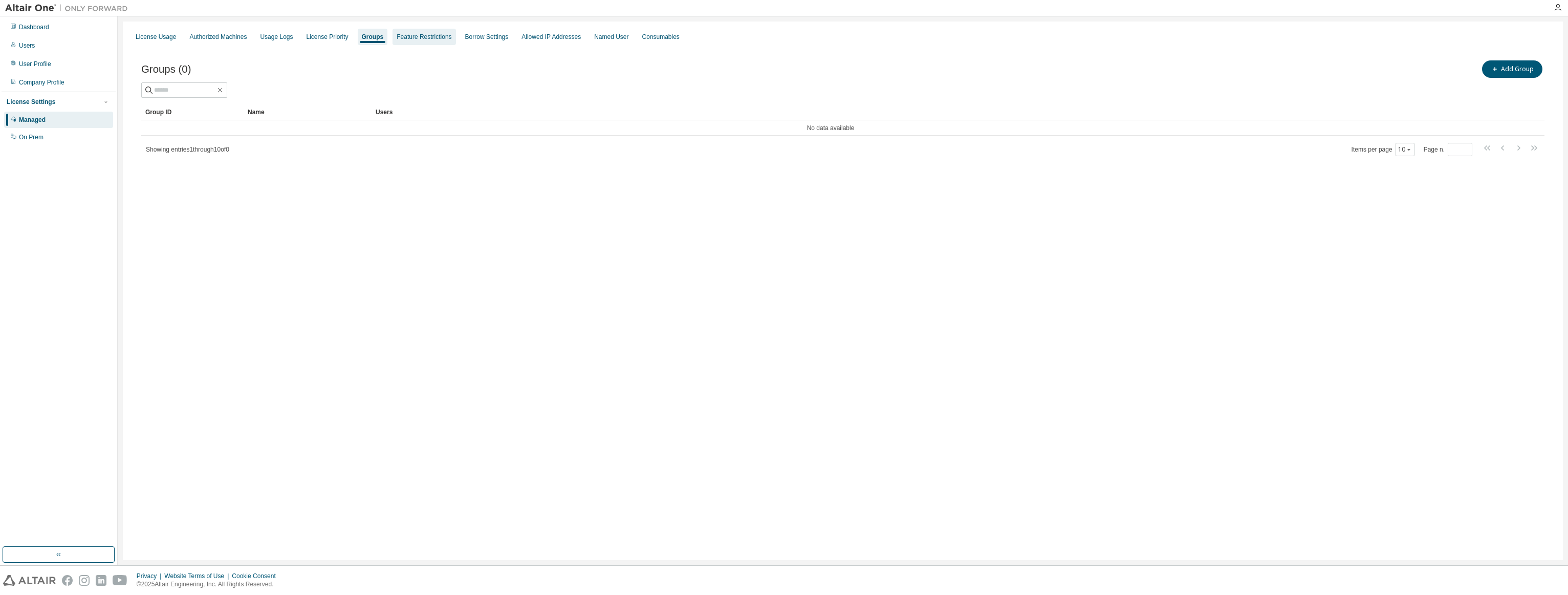
click at [424, 35] on div "Feature Restrictions" at bounding box center [424, 37] width 55 height 8
click at [467, 37] on div "Borrow Settings" at bounding box center [489, 37] width 43 height 8
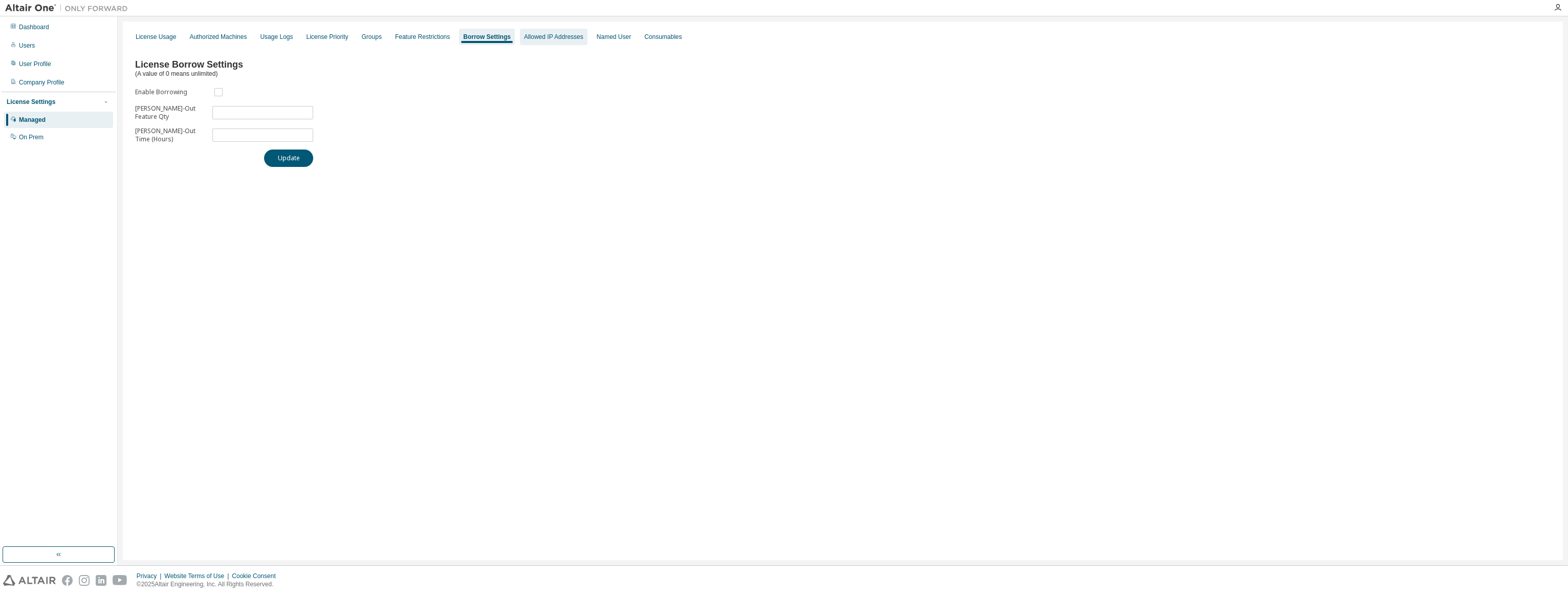
click at [563, 39] on div "Allowed IP Addresses" at bounding box center [553, 37] width 59 height 8
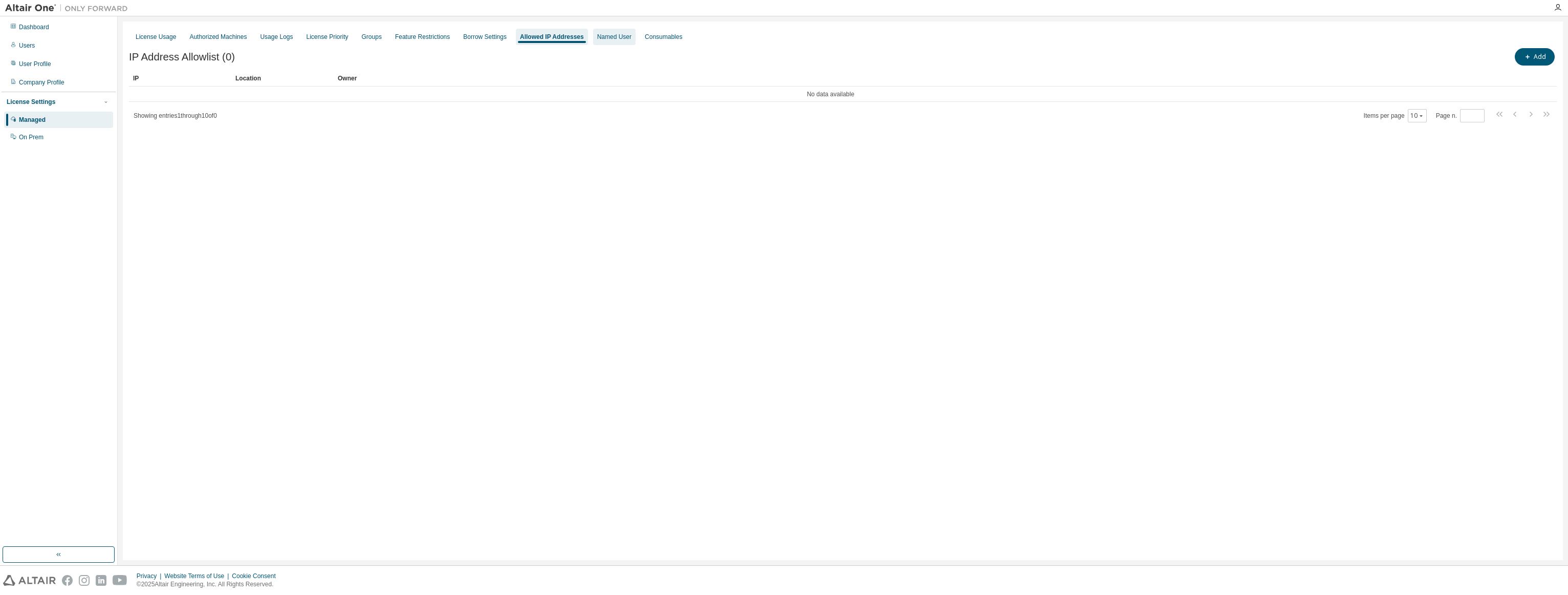
click at [597, 32] on div "Named User" at bounding box center [614, 37] width 34 height 8
click at [647, 37] on div "Consumables" at bounding box center [660, 37] width 37 height 8
click at [41, 135] on div "On Prem" at bounding box center [32, 137] width 25 height 8
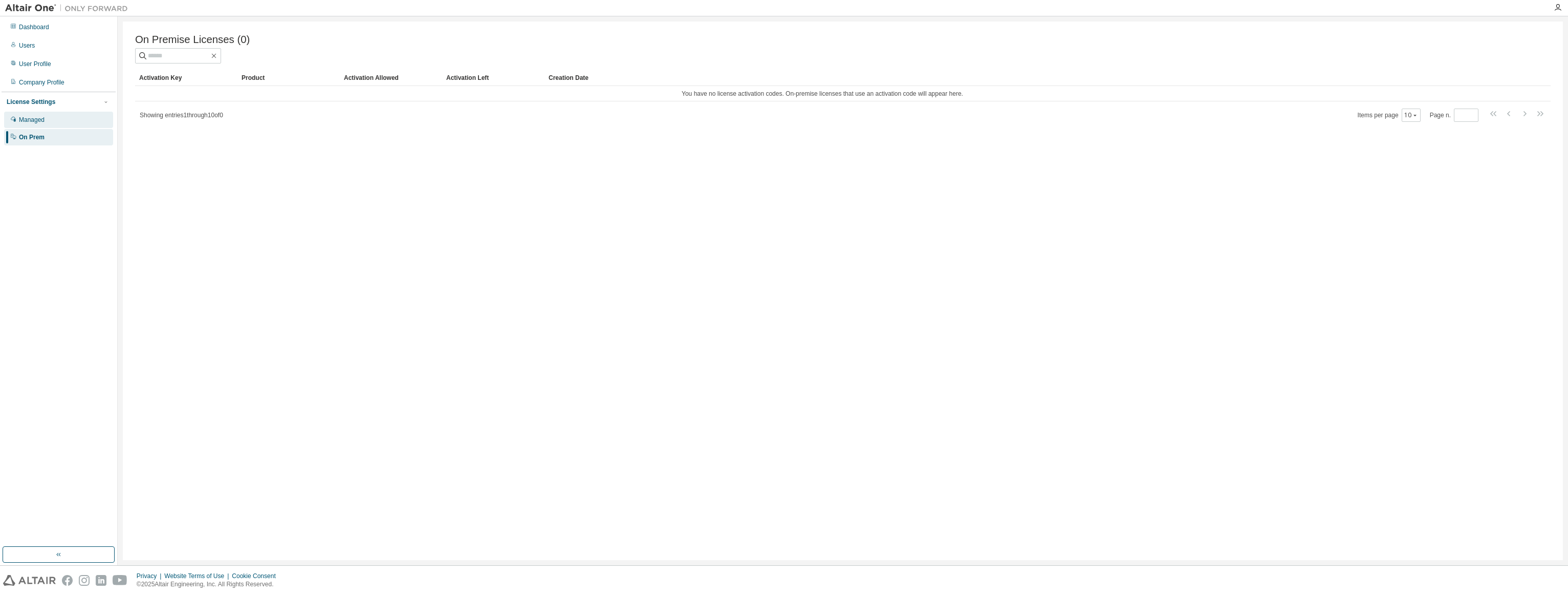
click at [52, 121] on div "Managed" at bounding box center [58, 120] width 109 height 17
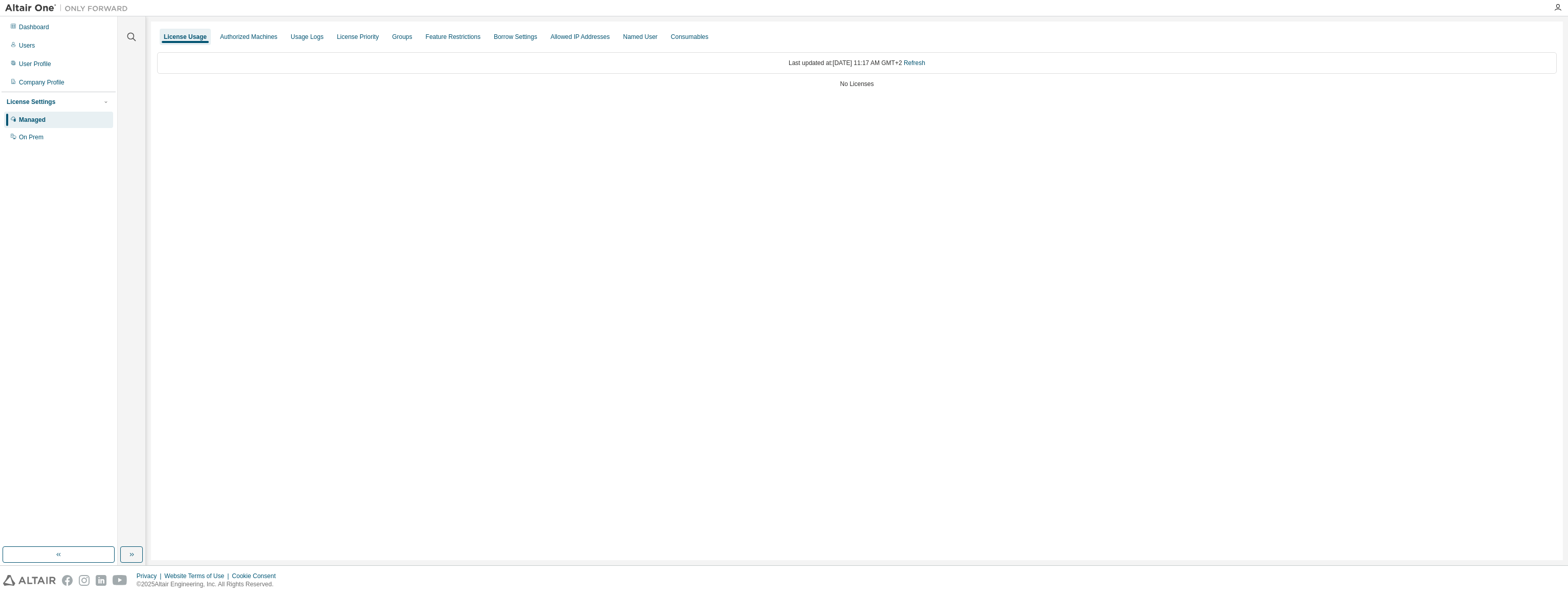
click at [250, 27] on div "License Usage Authorized Machines Usage Logs License Priority Groups Feature Re…" at bounding box center [856, 290] width 1412 height 538
click at [249, 32] on div "Authorized Machines" at bounding box center [249, 37] width 57 height 8
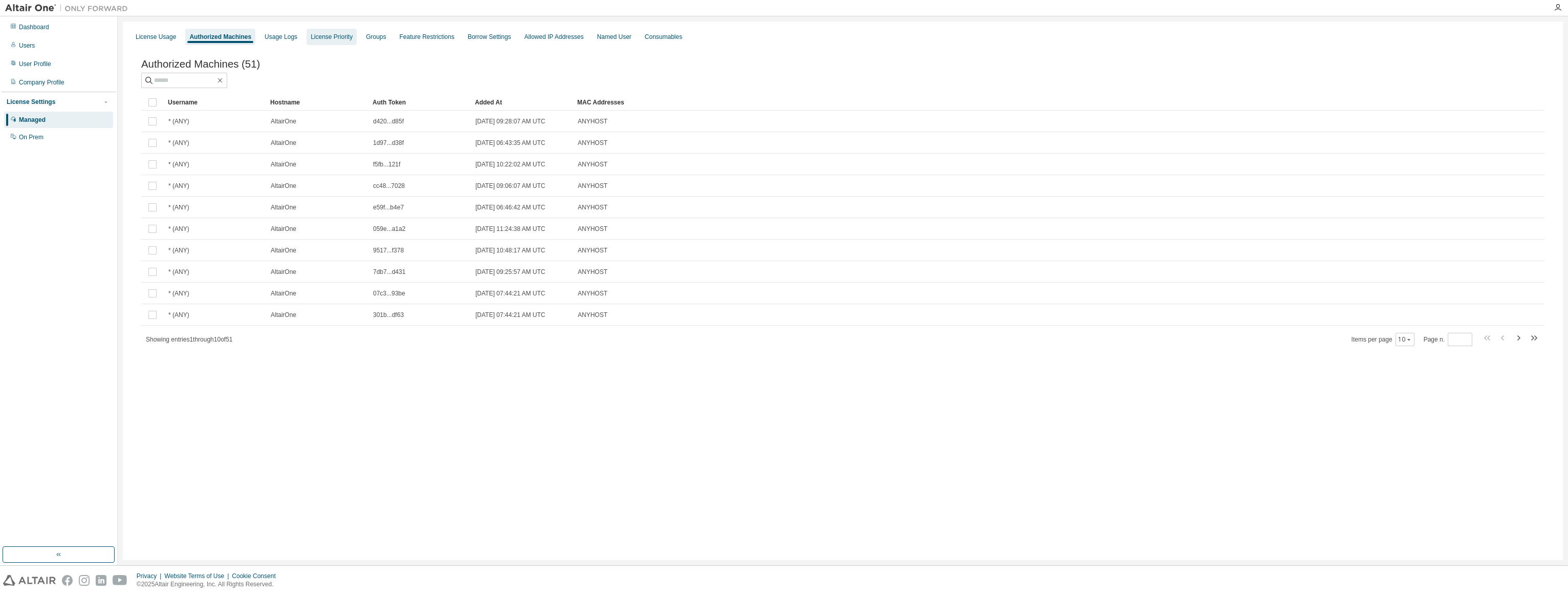
click at [316, 37] on div "License Priority" at bounding box center [331, 37] width 42 height 8
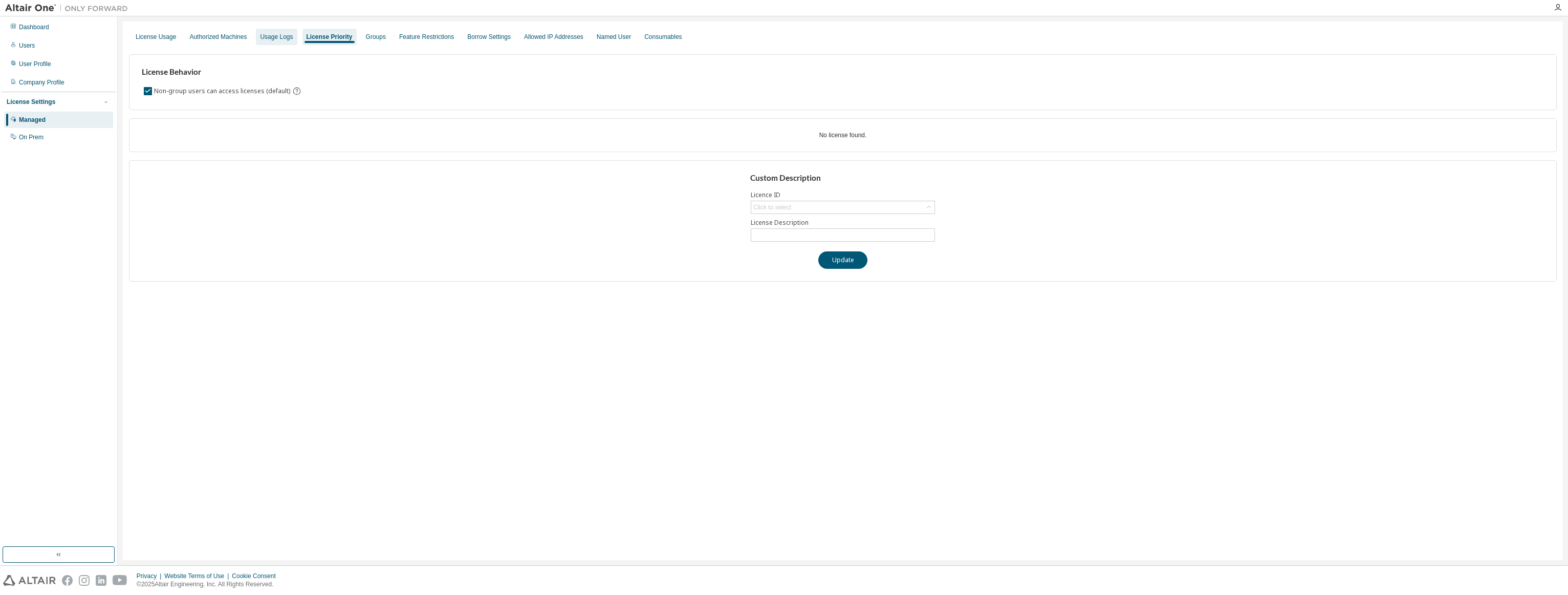
click at [283, 37] on div "Usage Logs" at bounding box center [275, 37] width 32 height 8
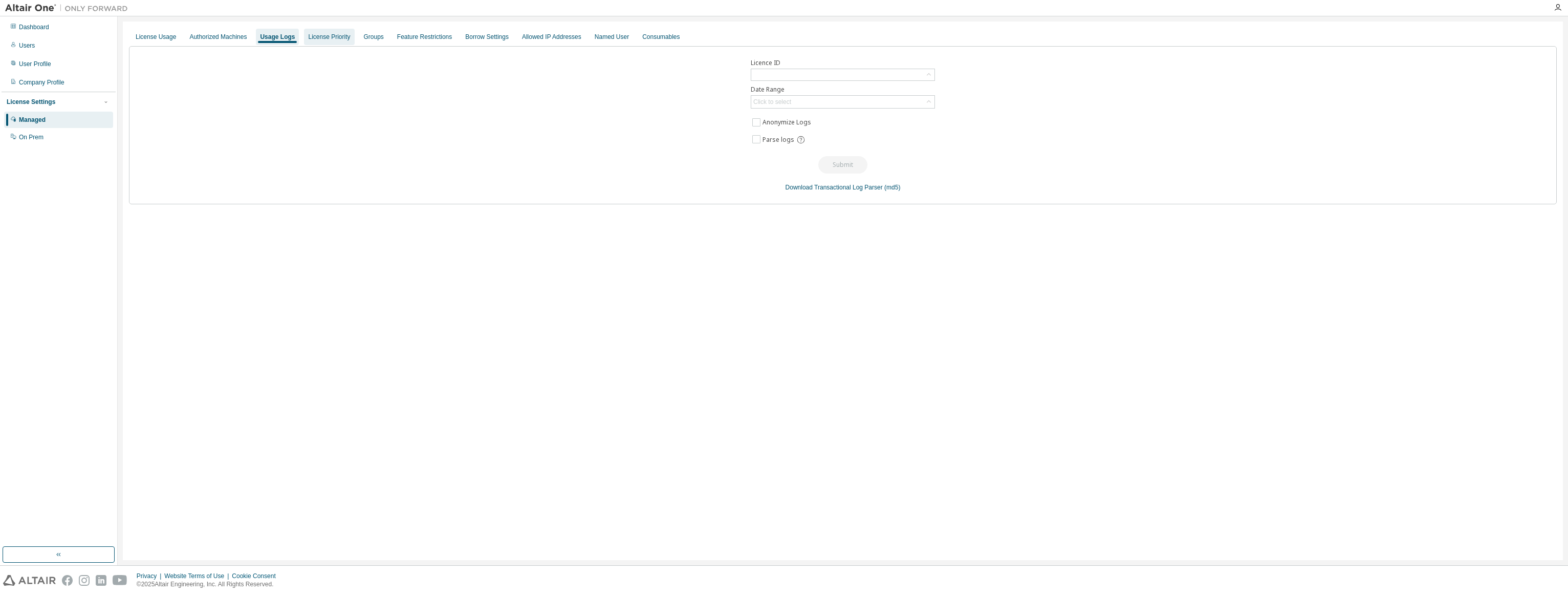
click at [334, 37] on div "License Priority" at bounding box center [329, 37] width 42 height 8
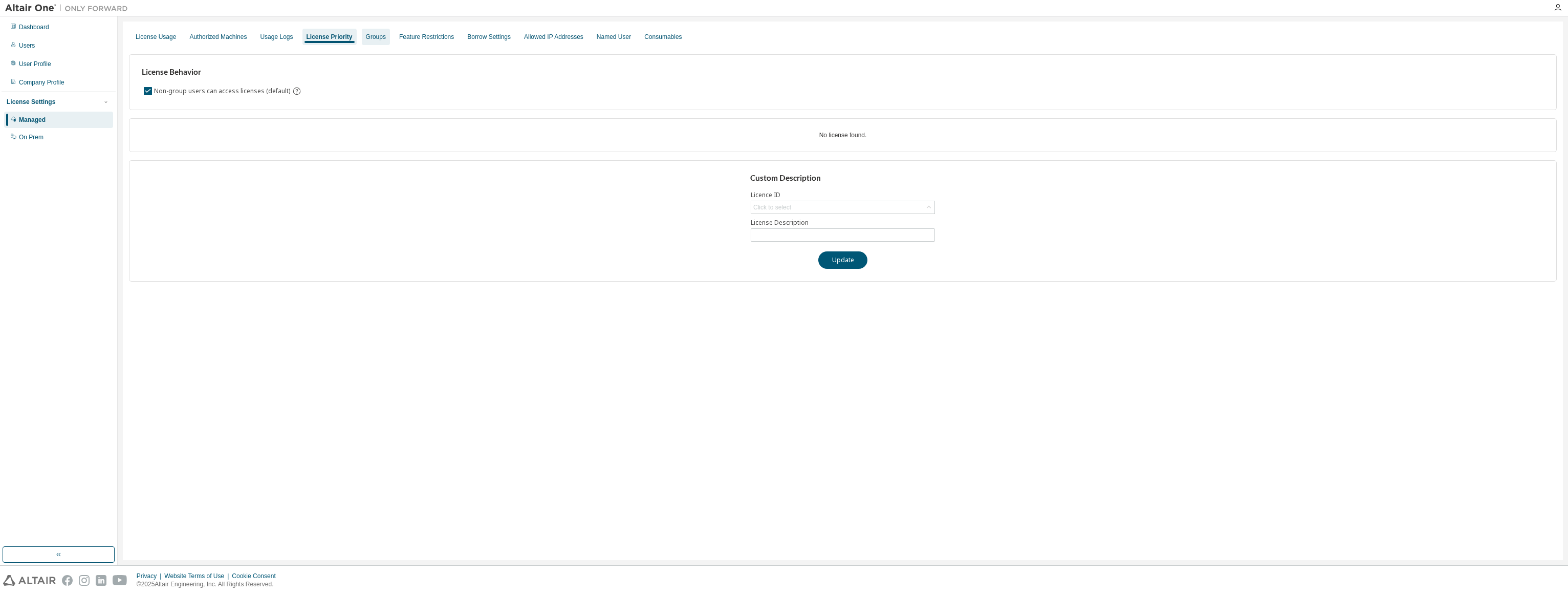
click at [370, 38] on div "Groups" at bounding box center [376, 37] width 20 height 8
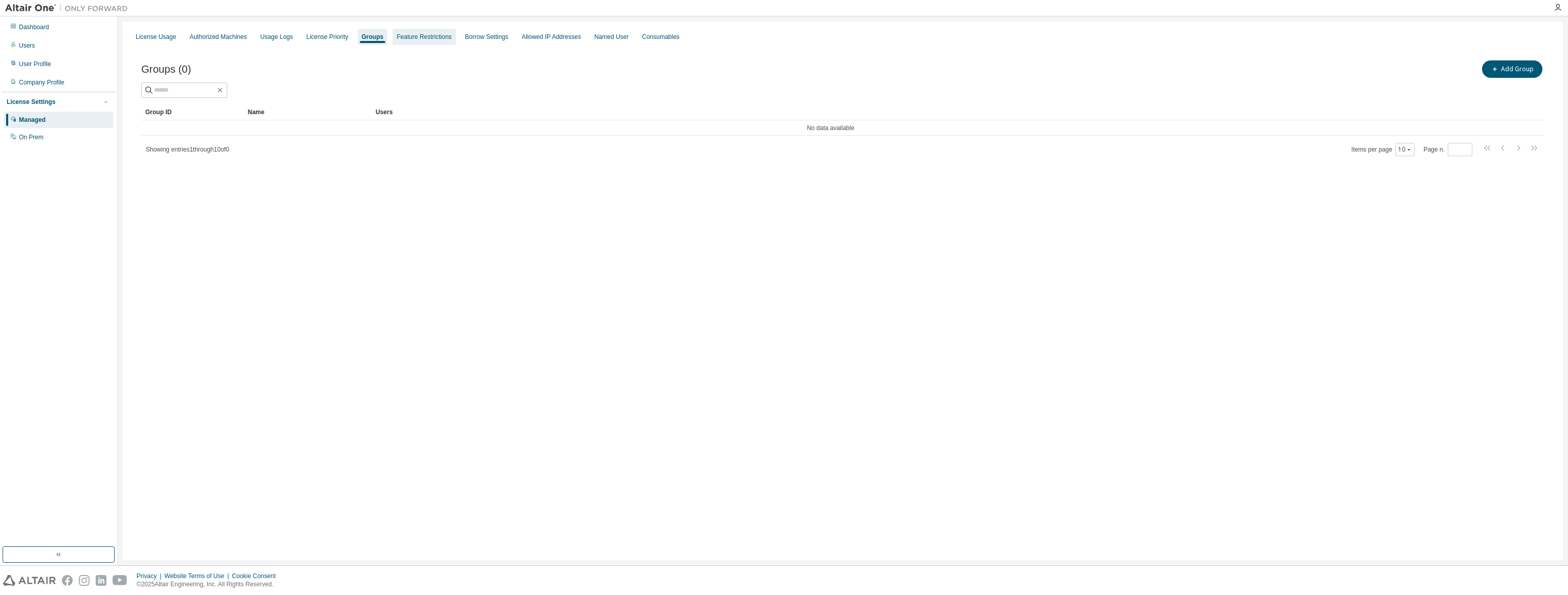
click at [409, 38] on div "Feature Restrictions" at bounding box center [424, 37] width 55 height 8
click at [477, 40] on div "Borrow Settings" at bounding box center [489, 37] width 43 height 8
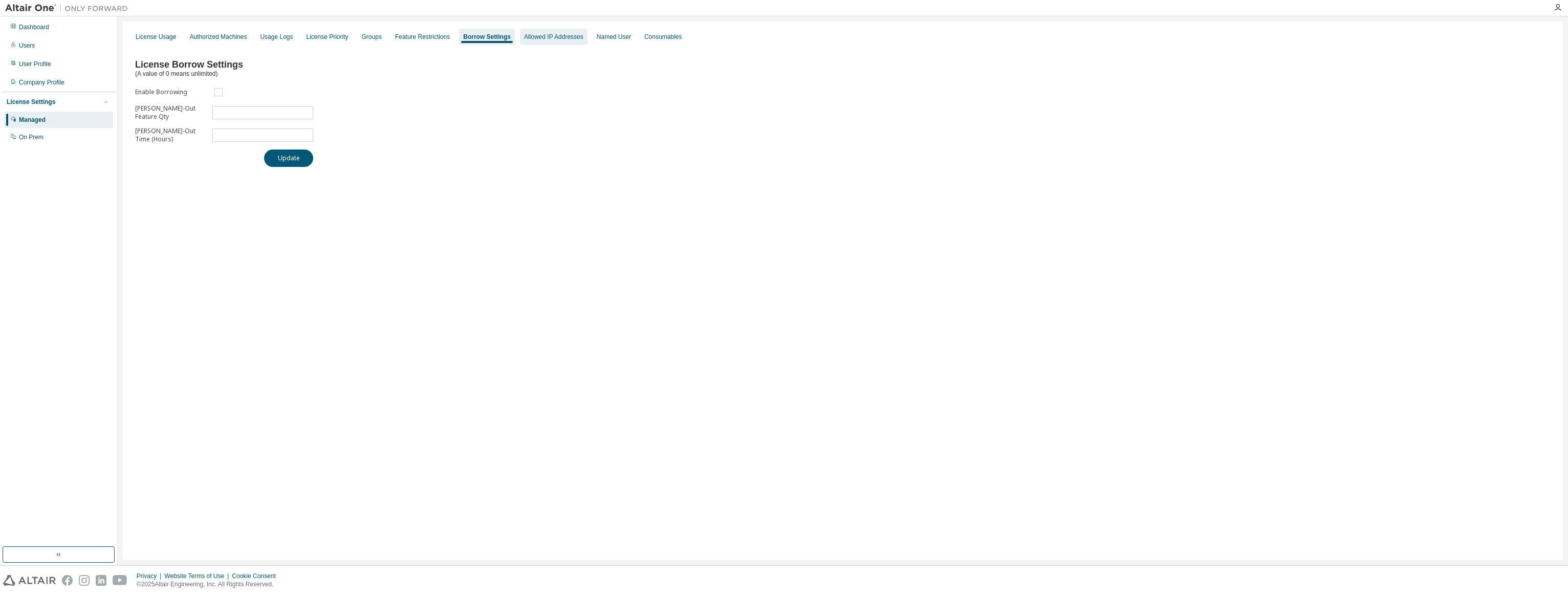
click at [550, 33] on div "Allowed IP Addresses" at bounding box center [553, 37] width 59 height 8
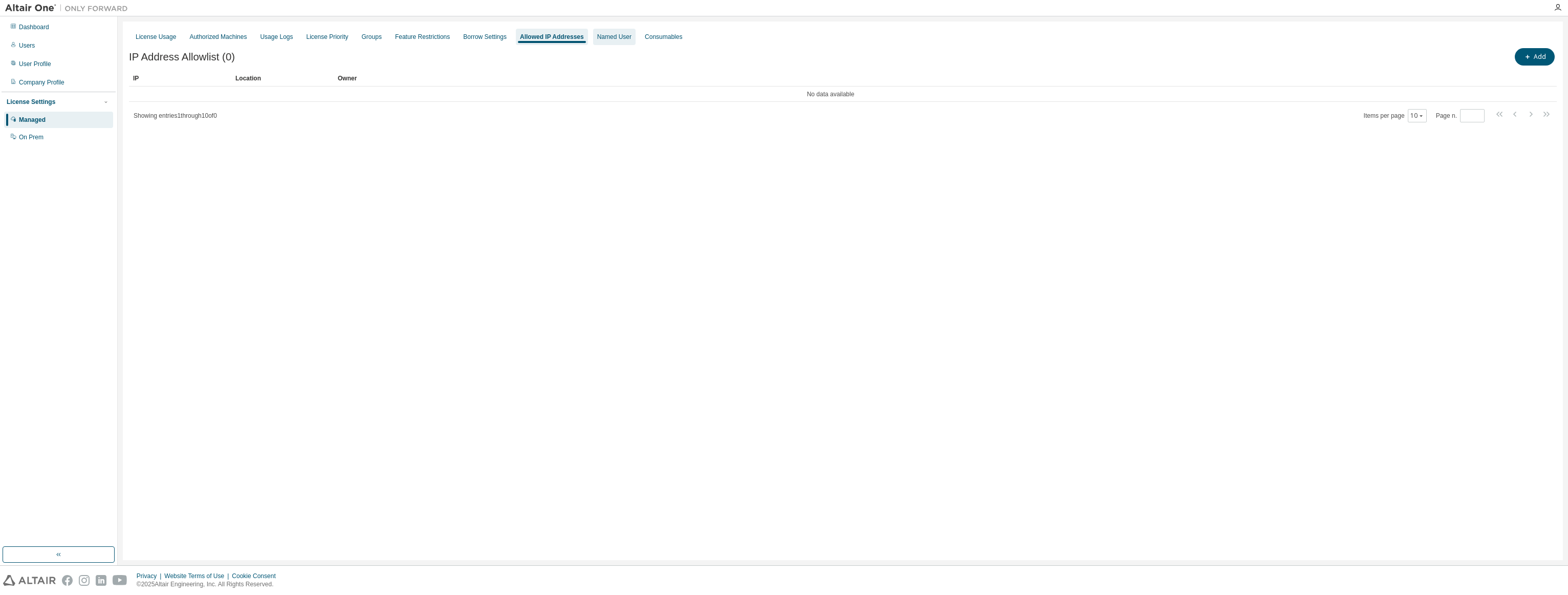
click at [598, 34] on div "Named User" at bounding box center [614, 37] width 34 height 8
click at [637, 36] on div "Consumables" at bounding box center [660, 37] width 46 height 17
click at [54, 137] on div "On Prem" at bounding box center [58, 137] width 109 height 17
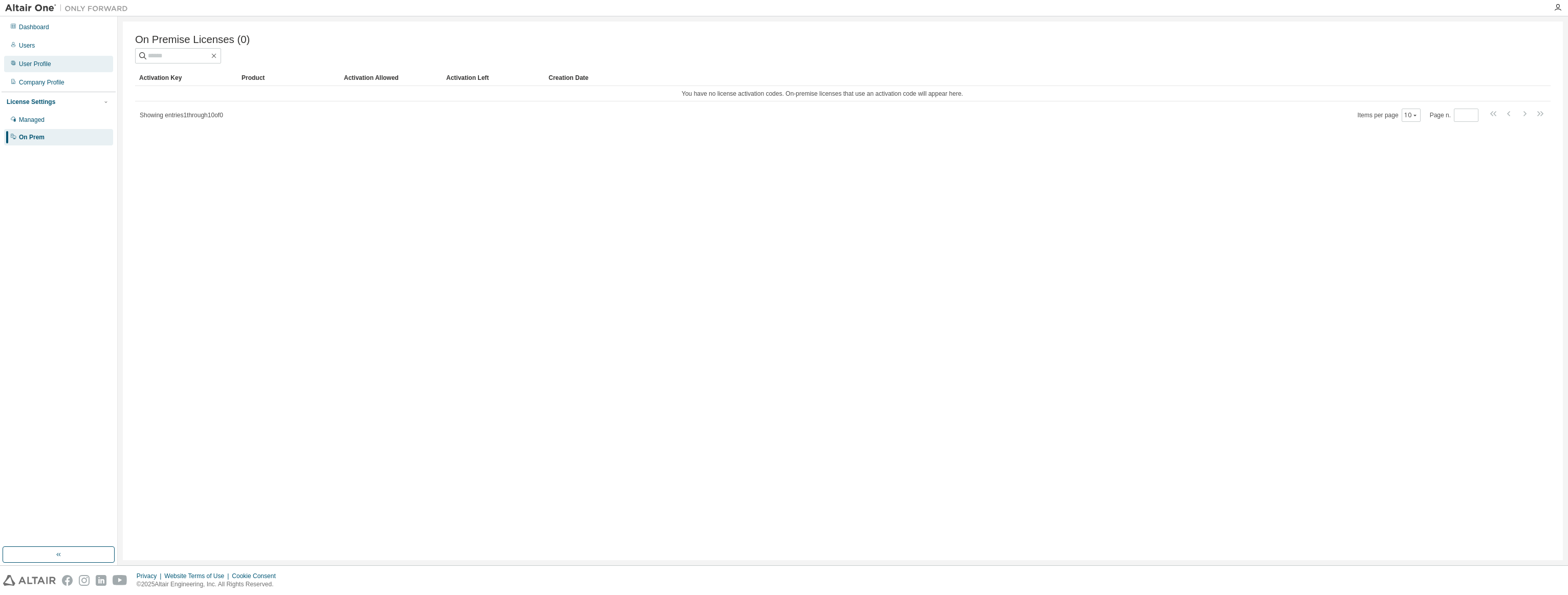
click at [37, 64] on div "User Profile" at bounding box center [35, 64] width 32 height 8
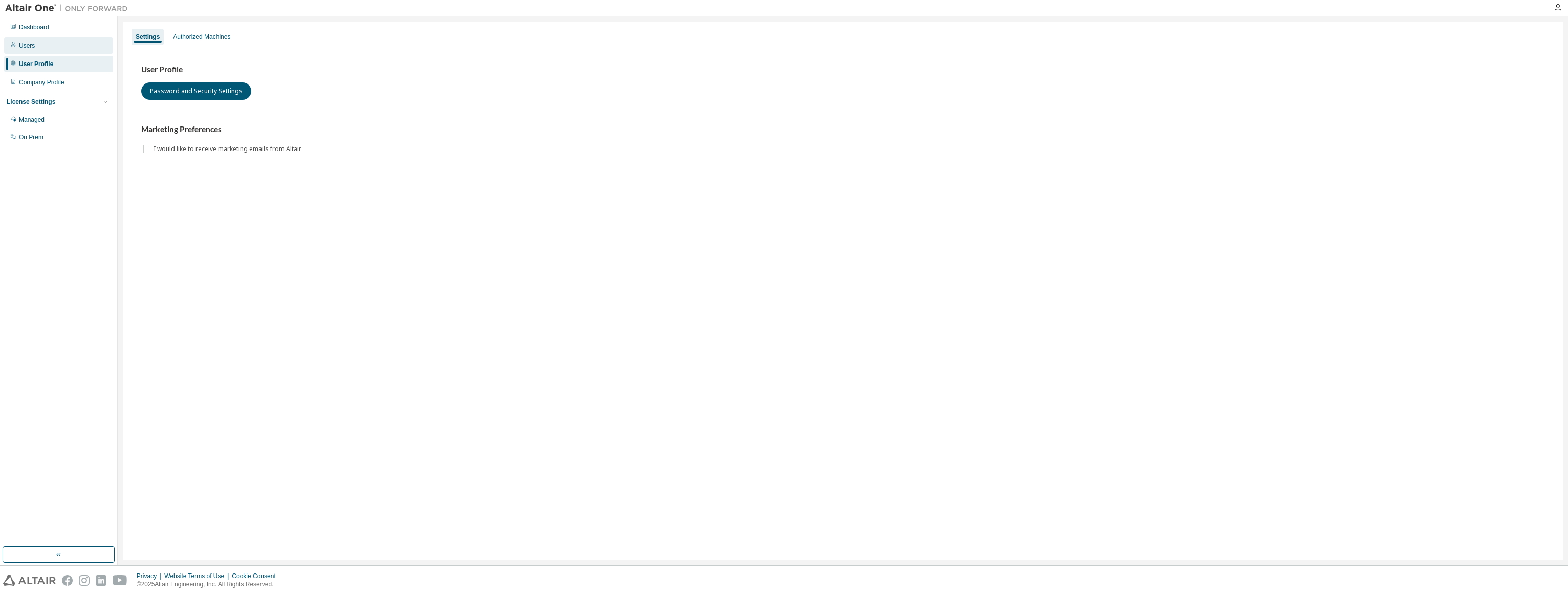
click at [72, 47] on div "Users" at bounding box center [58, 46] width 109 height 17
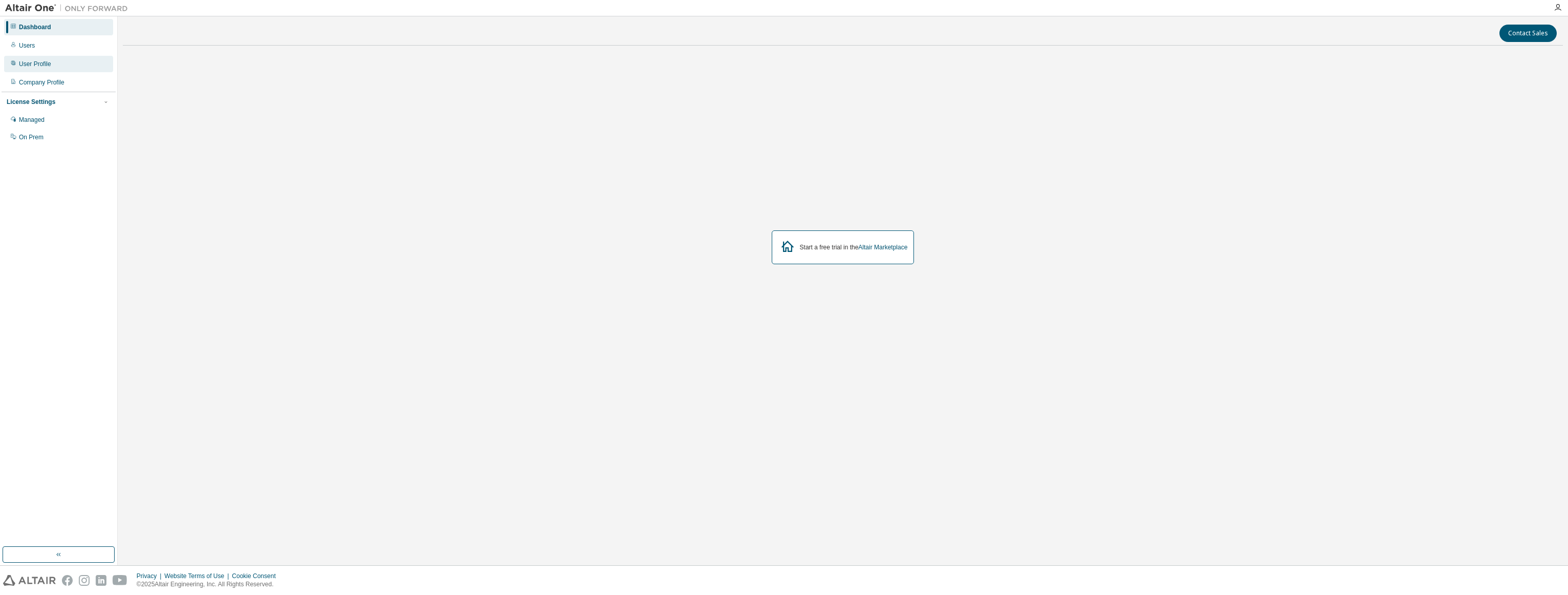
click at [79, 61] on div "User Profile" at bounding box center [58, 64] width 109 height 17
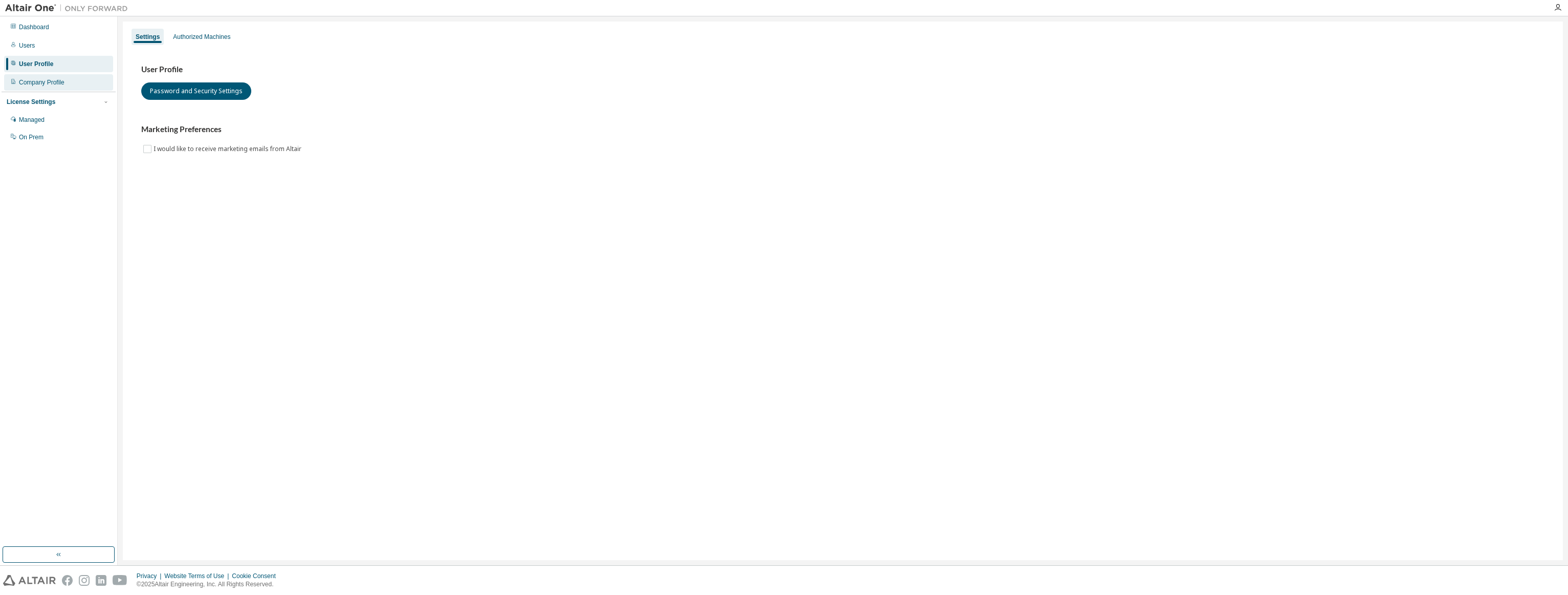
click at [78, 82] on div "Company Profile" at bounding box center [58, 82] width 109 height 17
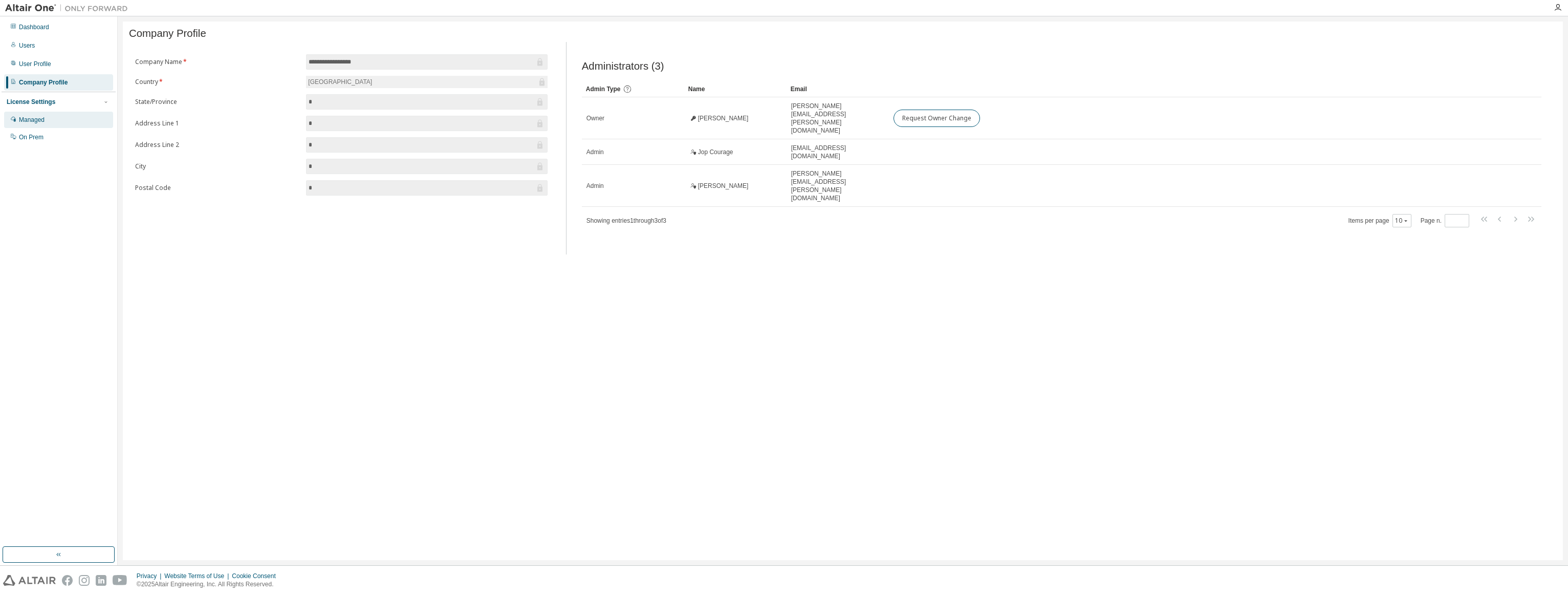
click at [77, 119] on div "Managed" at bounding box center [58, 120] width 109 height 17
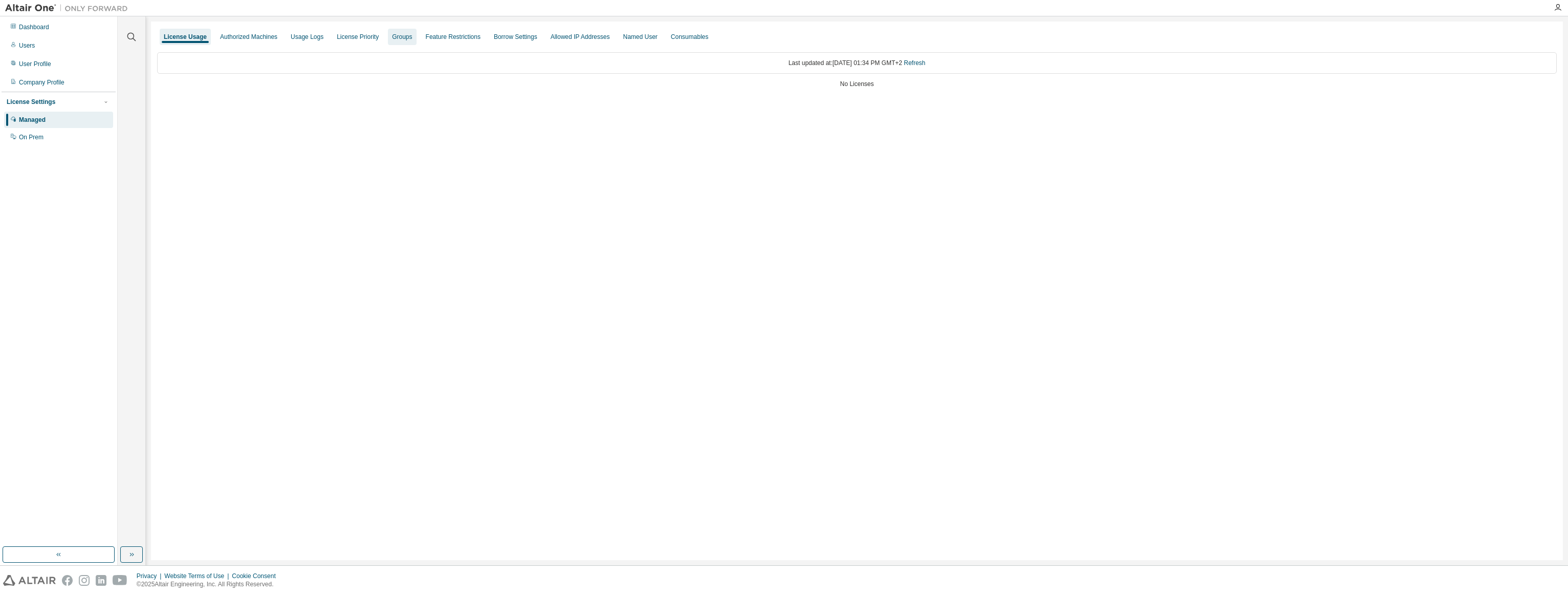
drag, startPoint x: 354, startPoint y: 37, endPoint x: 381, endPoint y: 38, distance: 27.0
click at [354, 37] on div "License Priority" at bounding box center [358, 37] width 42 height 8
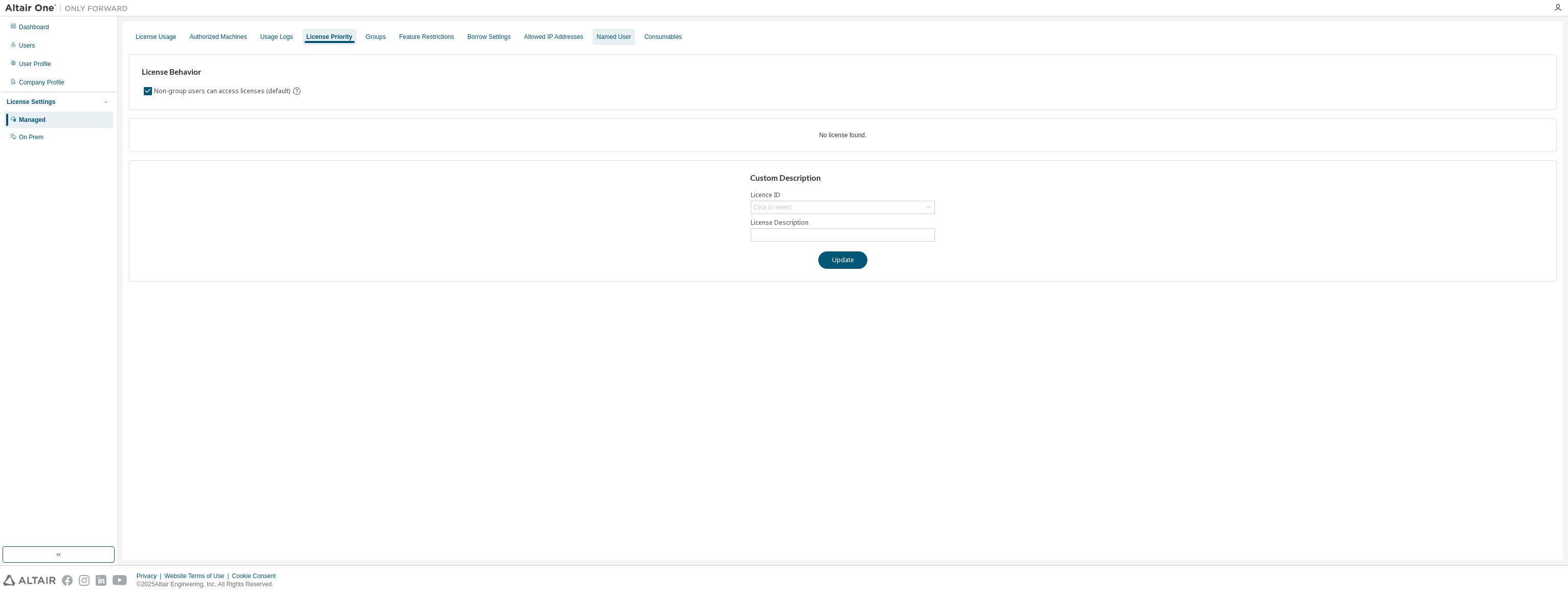
click at [612, 42] on div "Named User" at bounding box center [613, 37] width 42 height 17
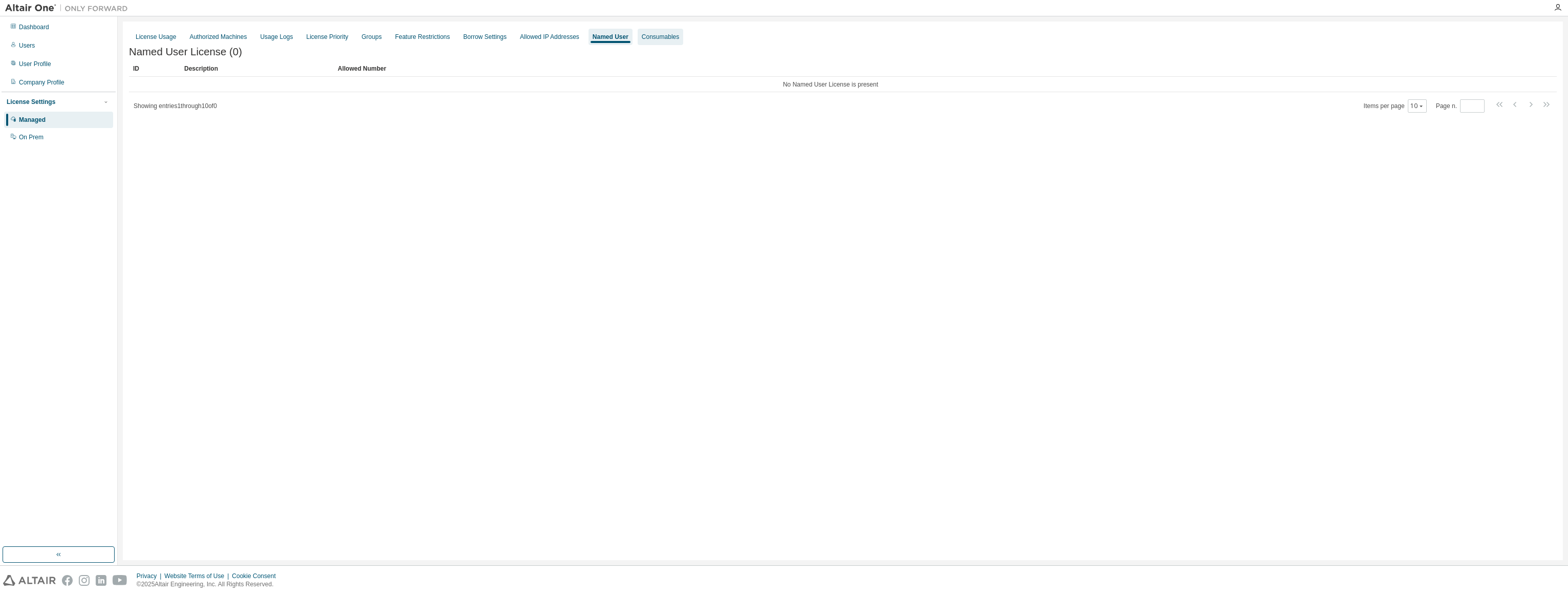
click at [649, 38] on div "Consumables" at bounding box center [660, 37] width 37 height 8
click at [200, 38] on div "Authorized Machines" at bounding box center [218, 37] width 57 height 8
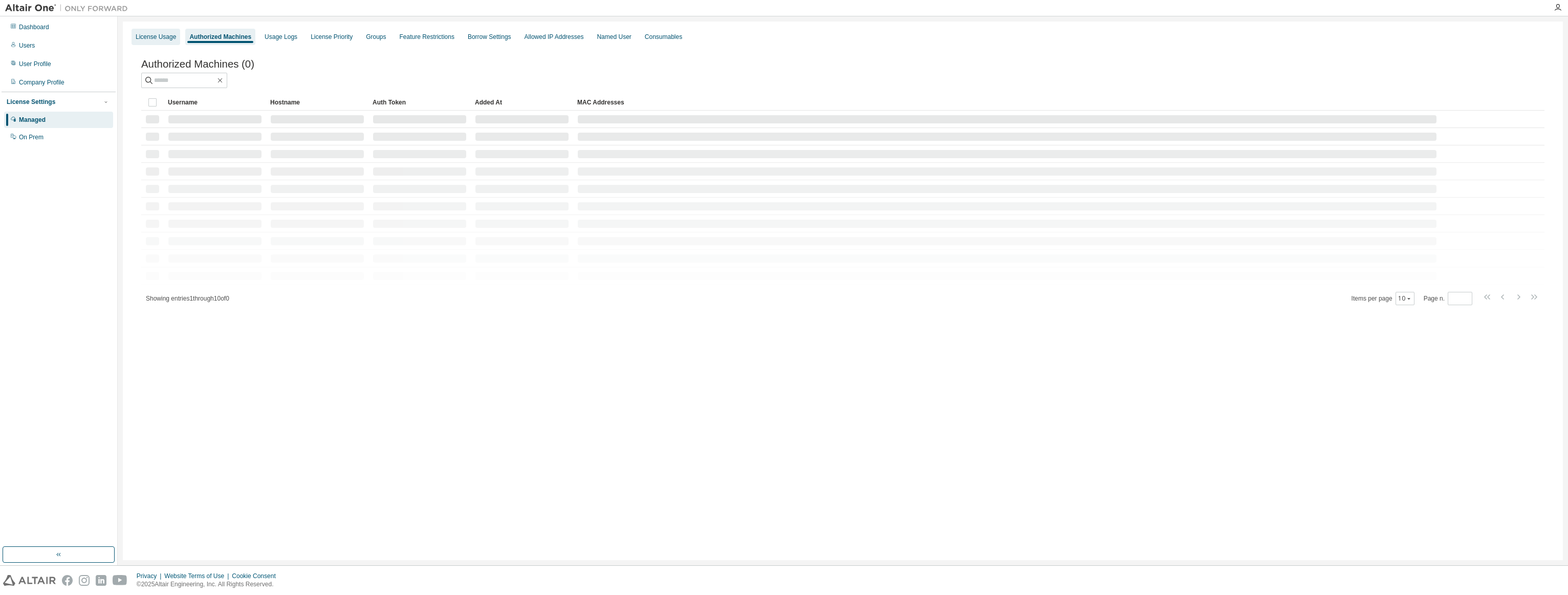
click at [147, 32] on div "License Usage" at bounding box center [156, 37] width 41 height 8
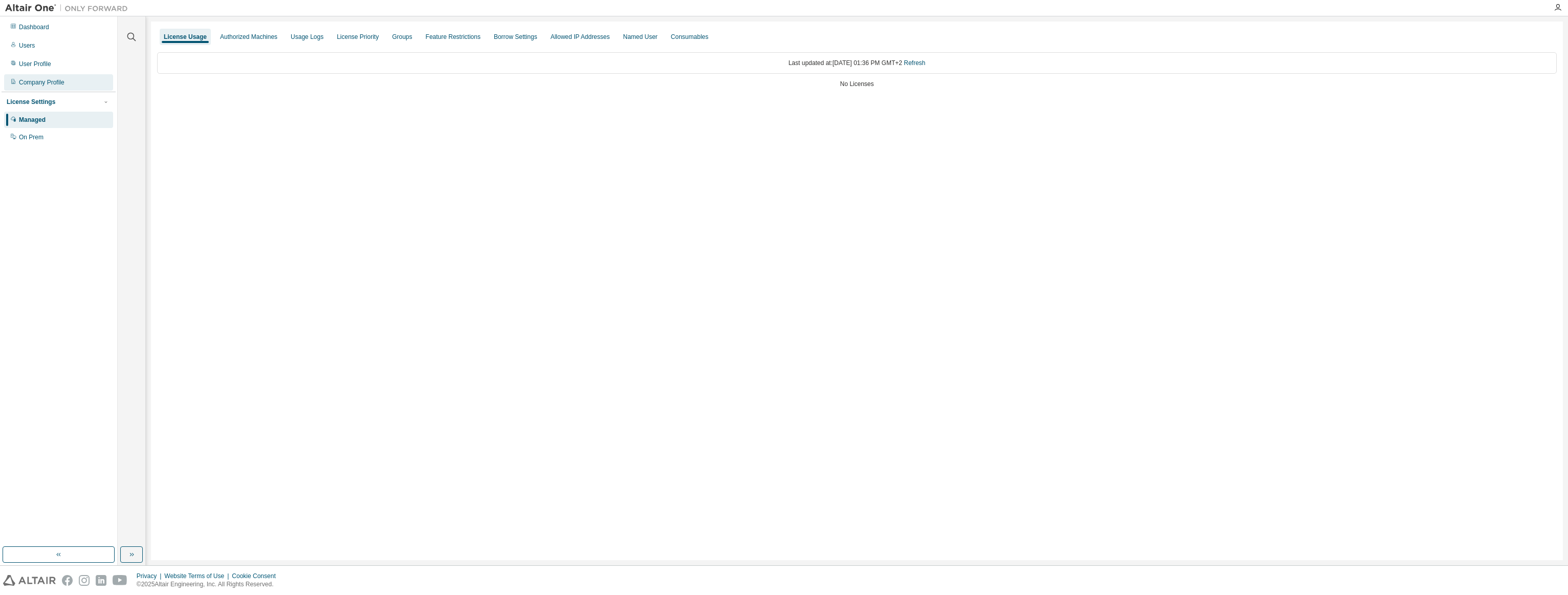
click at [68, 78] on div "Company Profile" at bounding box center [58, 82] width 109 height 17
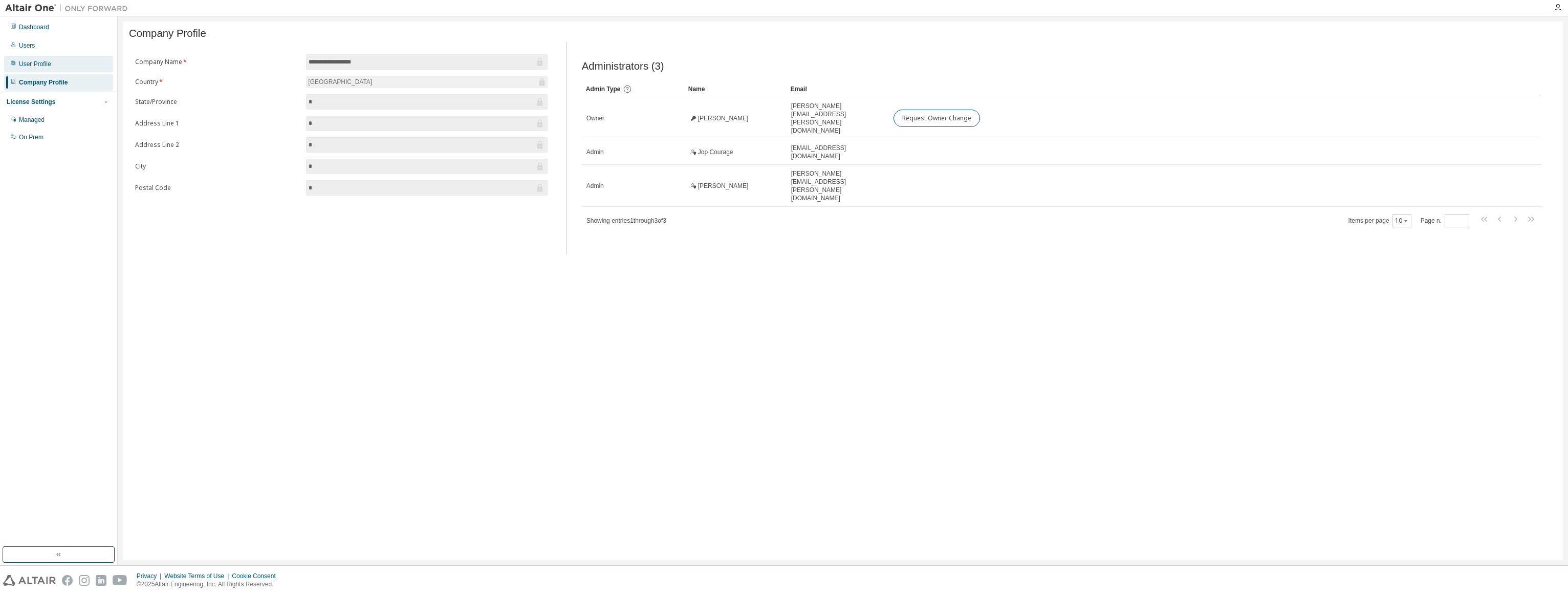
click at [70, 69] on div "User Profile" at bounding box center [58, 64] width 109 height 17
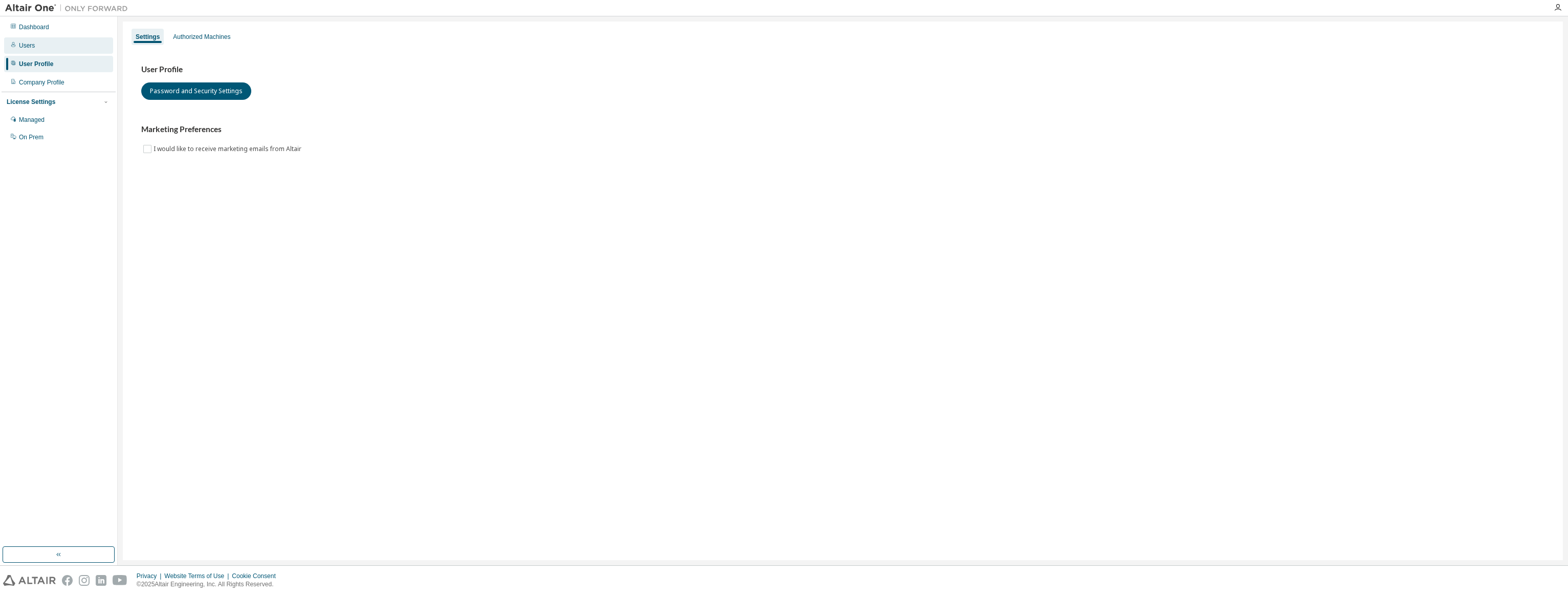
click at [77, 50] on div "Users" at bounding box center [58, 46] width 109 height 17
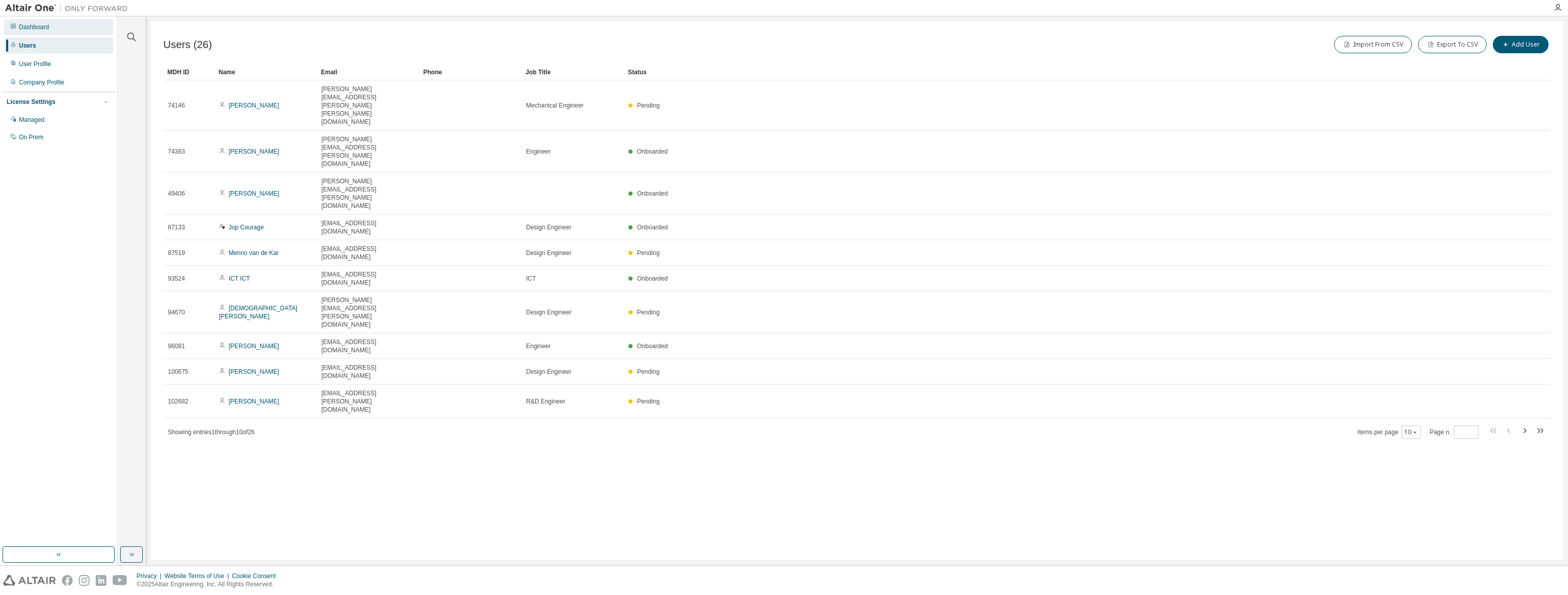
click at [78, 32] on div "Dashboard" at bounding box center [58, 27] width 109 height 17
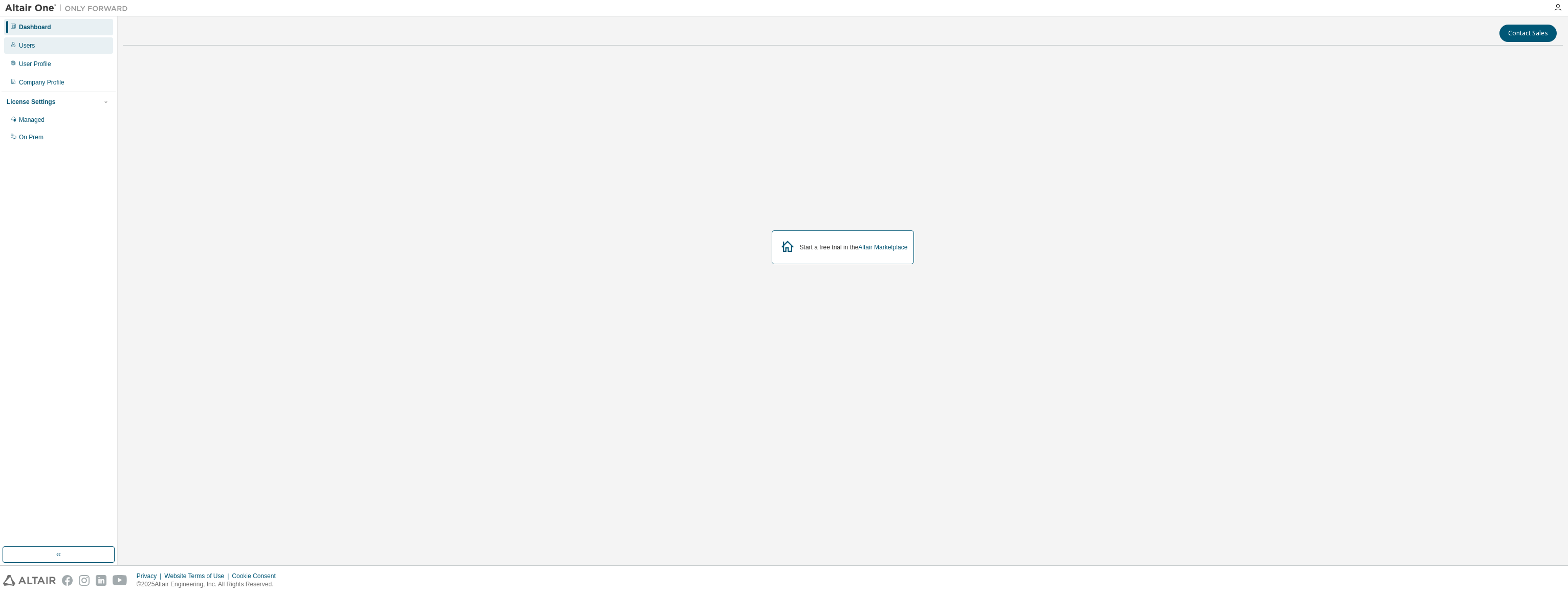
click at [79, 46] on div "Users" at bounding box center [58, 46] width 109 height 17
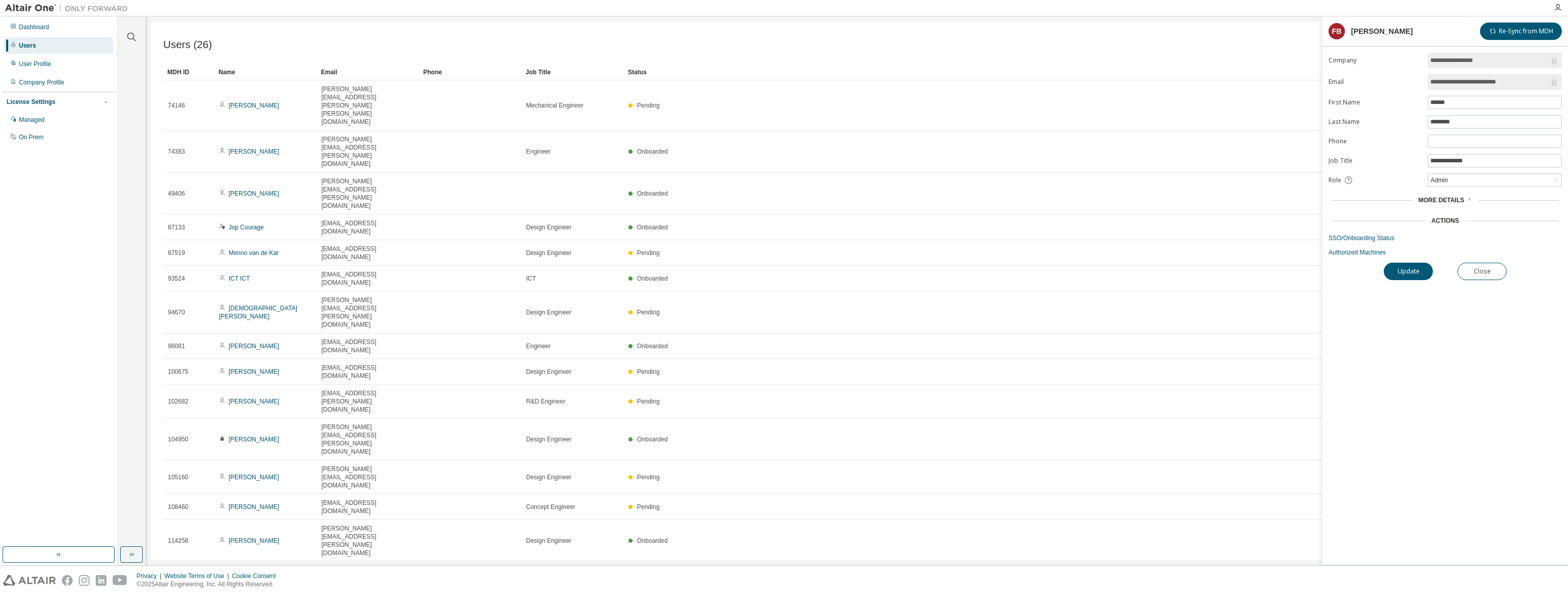
click at [1468, 197] on icon at bounding box center [1469, 198] width 2 height 2
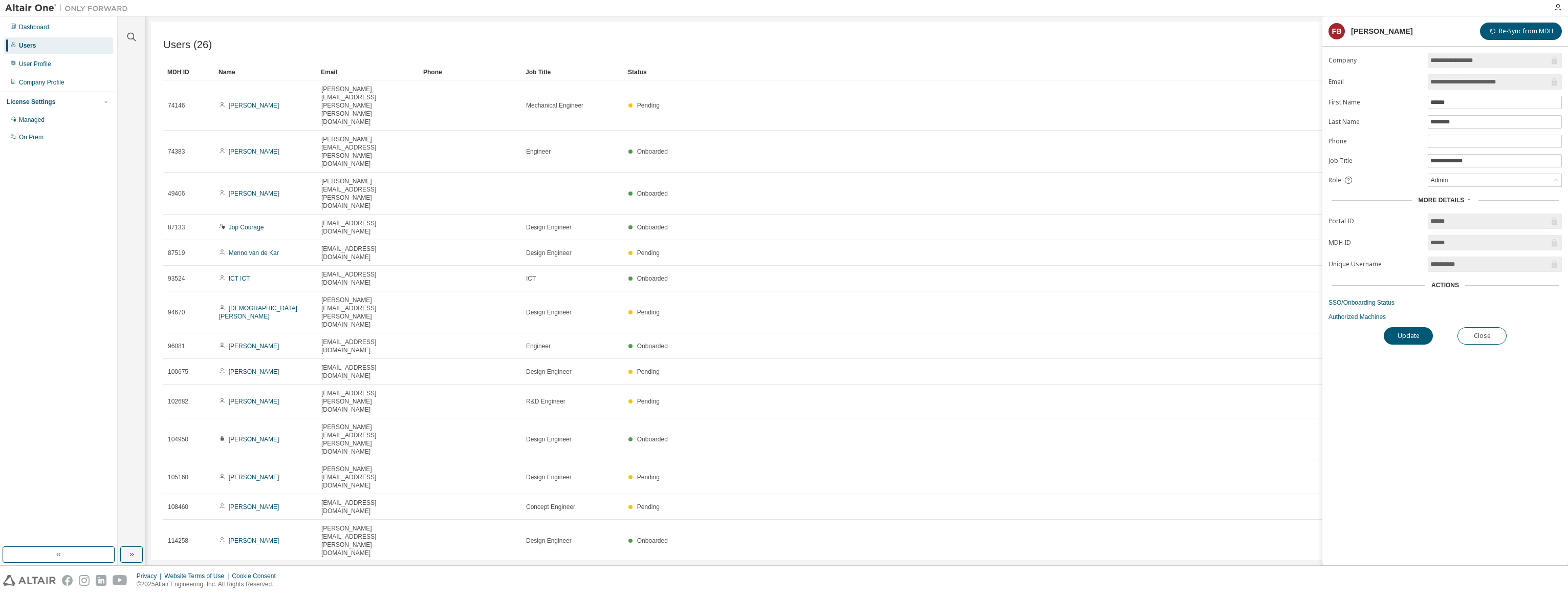
click at [1467, 197] on icon at bounding box center [1468, 199] width 6 height 6
